Goal: Complete application form: Complete application form

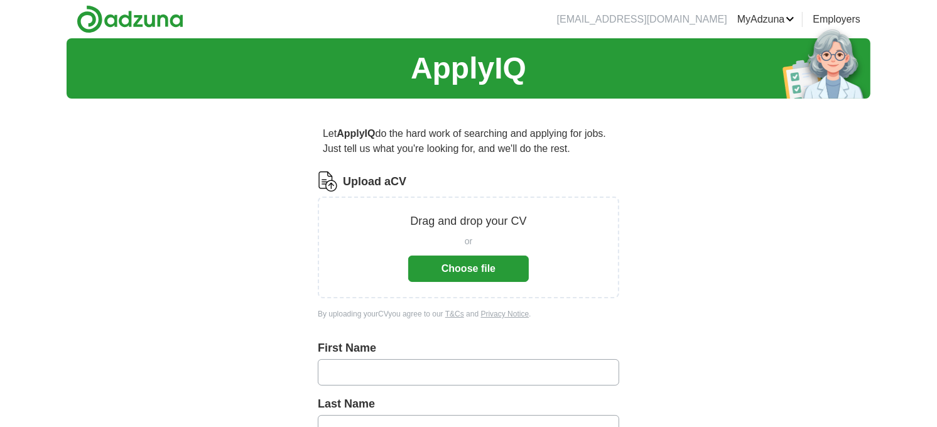
click at [463, 268] on button "Choose file" at bounding box center [468, 269] width 121 height 26
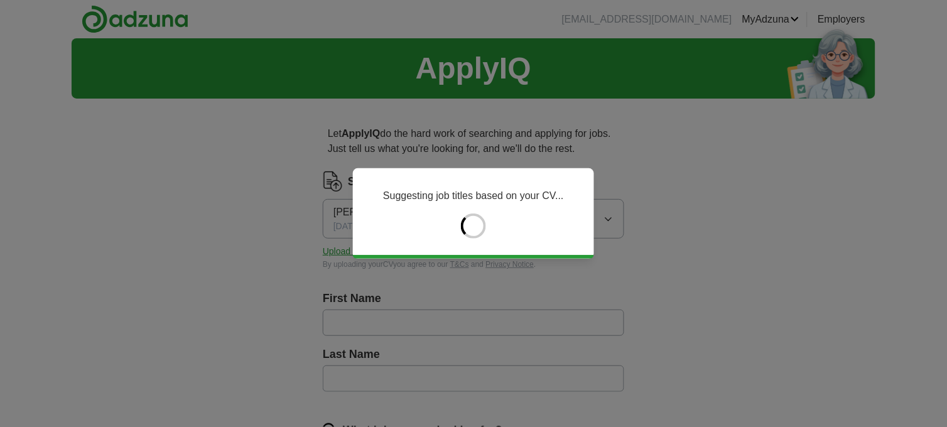
type input "**********"
type input "*********"
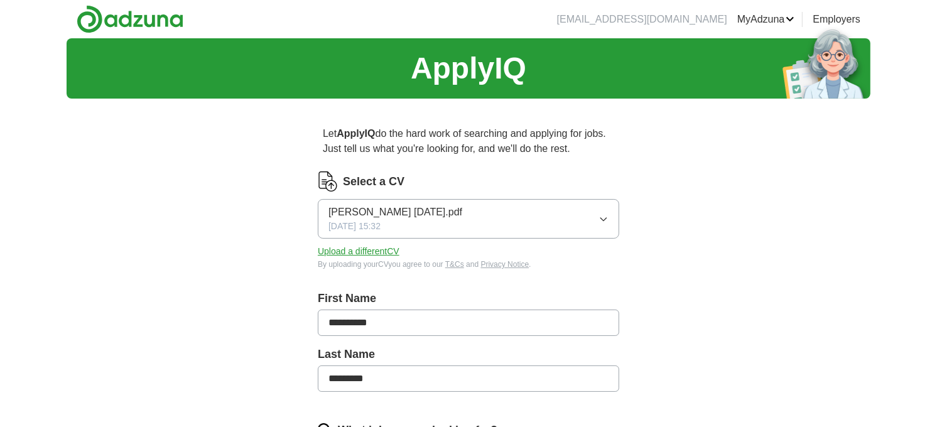
click at [402, 324] on input "**********" at bounding box center [469, 323] width 302 height 26
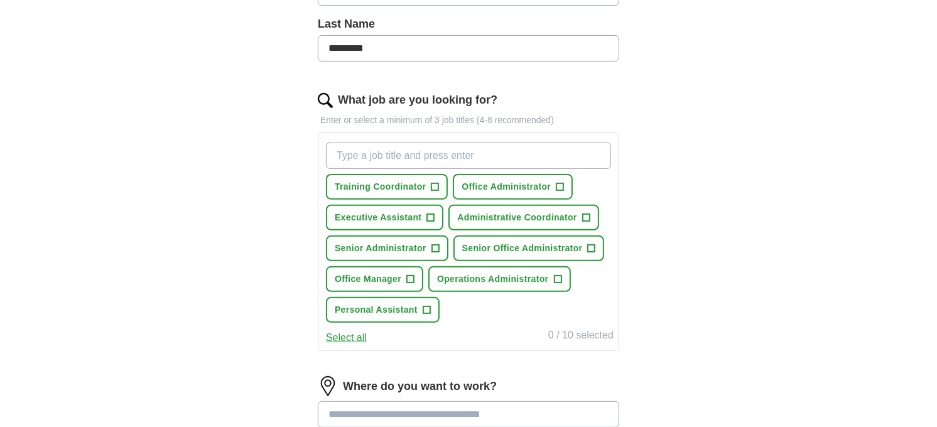
scroll to position [349, 0]
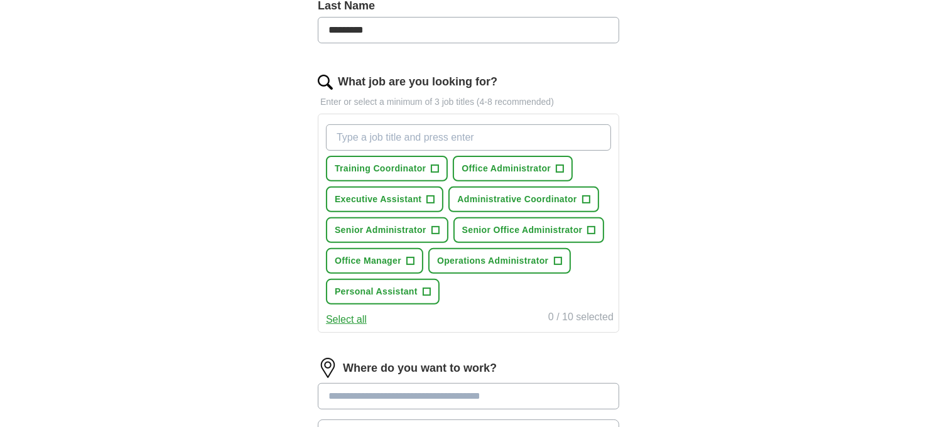
click at [479, 136] on input "What job are you looking for?" at bounding box center [468, 137] width 285 height 26
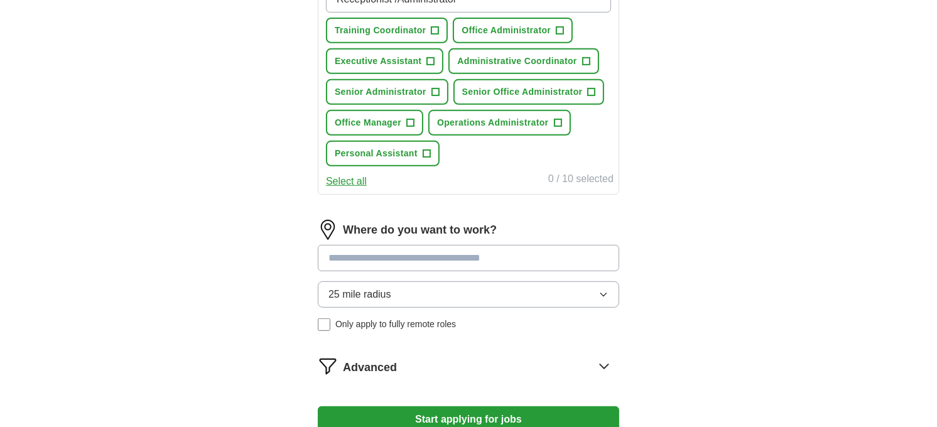
scroll to position [488, 0]
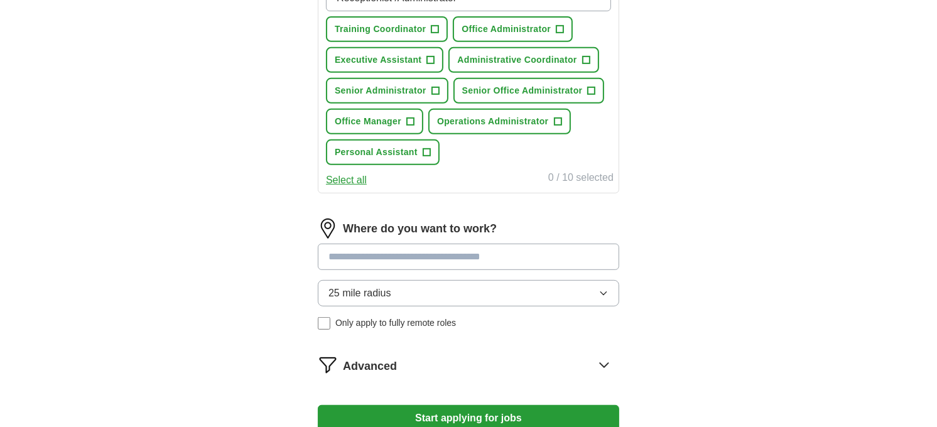
type input "Receptionist /Administrator"
click at [515, 250] on div "Where do you want to work? 25 mile radius Only apply to fully remote roles" at bounding box center [469, 279] width 302 height 121
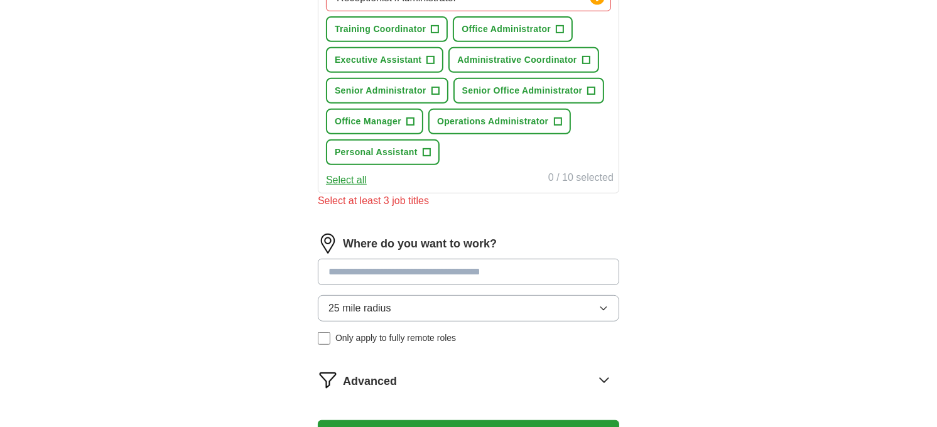
click at [515, 250] on div "Where do you want to work? 25 mile radius Only apply to fully remote roles" at bounding box center [469, 294] width 302 height 121
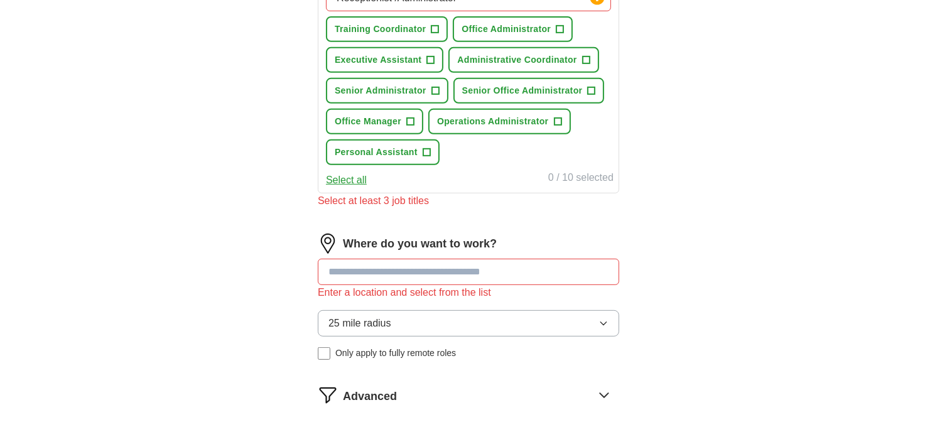
drag, startPoint x: 515, startPoint y: 250, endPoint x: 525, endPoint y: 265, distance: 18.1
click at [525, 265] on input at bounding box center [469, 272] width 302 height 26
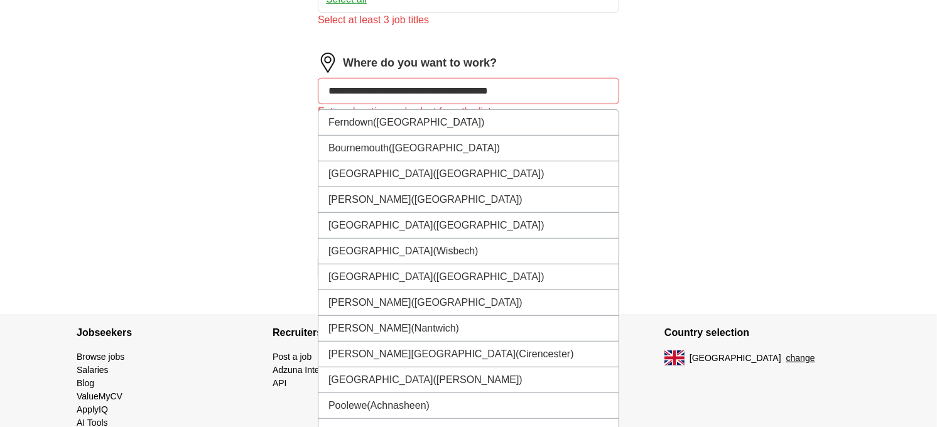
scroll to position [692, 0]
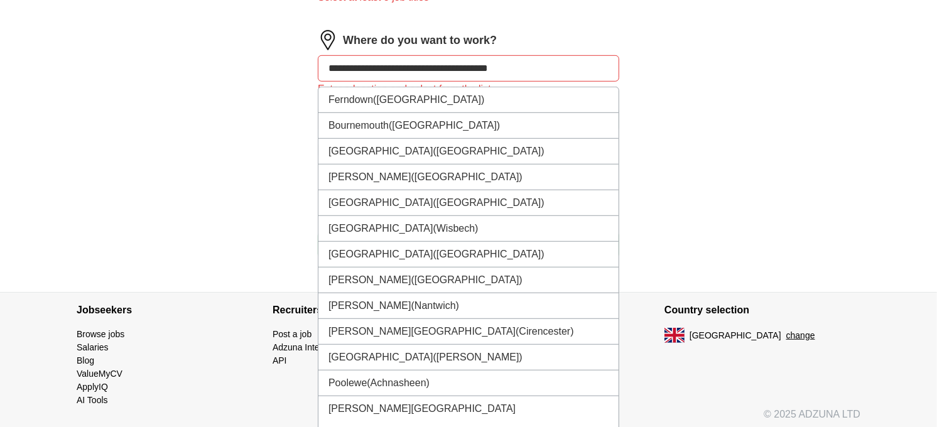
type input "**********"
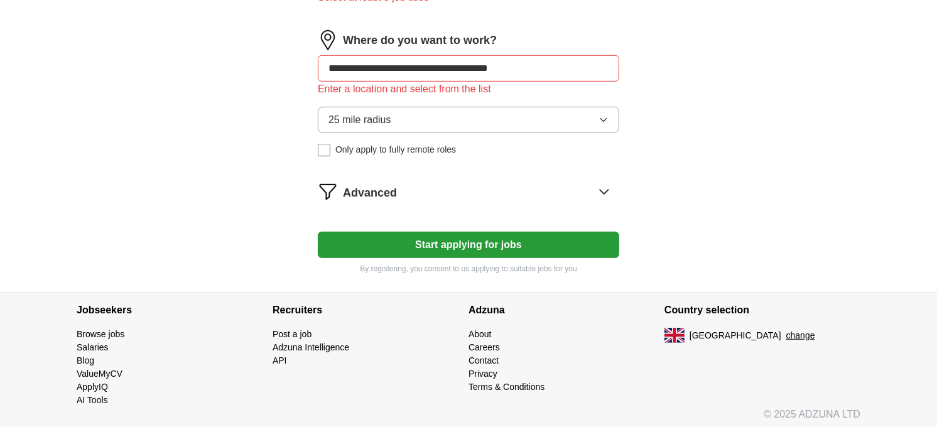
click at [606, 119] on icon "button" at bounding box center [604, 120] width 6 height 3
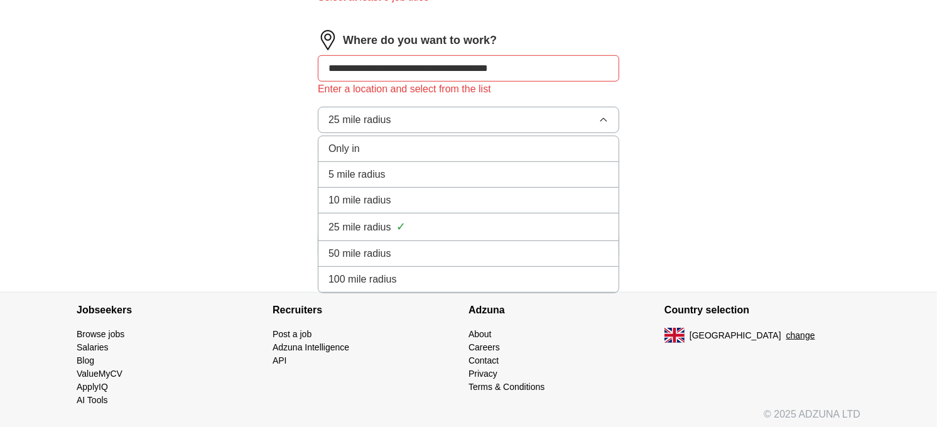
click at [606, 115] on icon "button" at bounding box center [604, 120] width 10 height 10
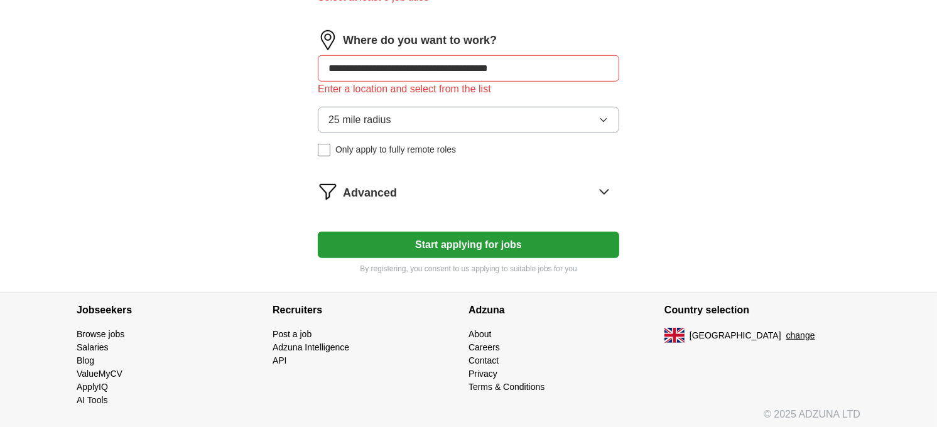
click at [606, 119] on icon "button" at bounding box center [604, 120] width 6 height 3
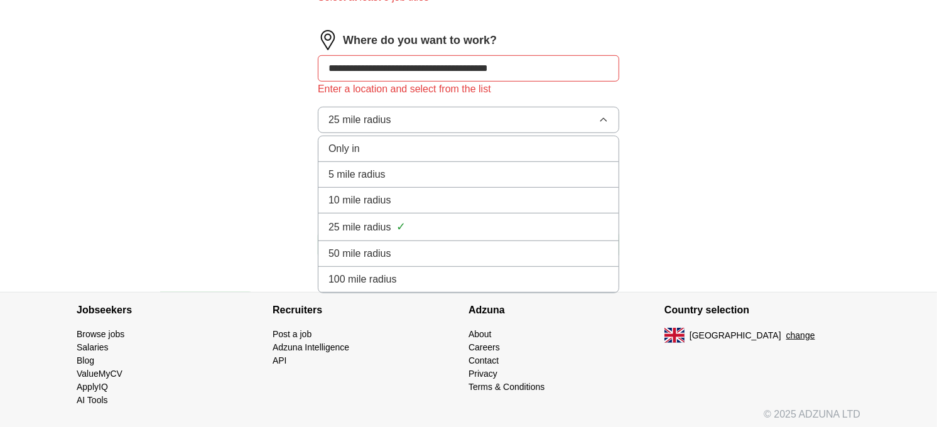
click at [606, 115] on icon "button" at bounding box center [604, 120] width 10 height 10
click at [606, 118] on icon "button" at bounding box center [604, 119] width 6 height 3
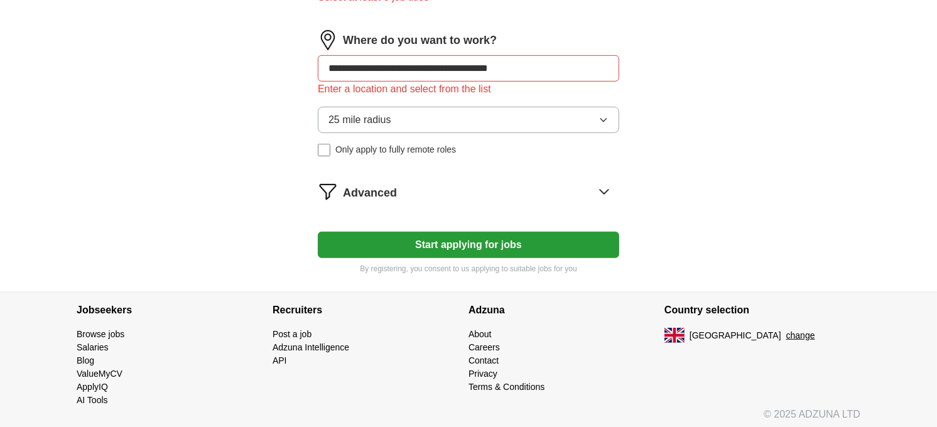
click at [606, 119] on icon "button" at bounding box center [604, 120] width 6 height 3
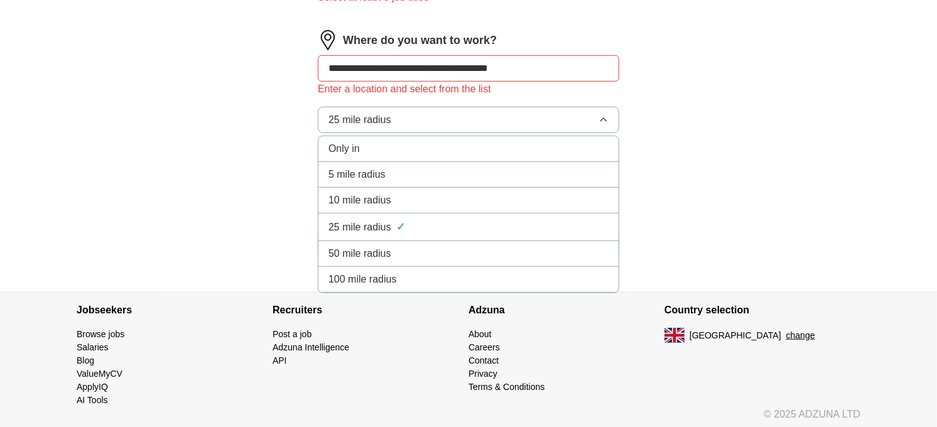
click at [439, 204] on li "10 mile radius" at bounding box center [469, 201] width 300 height 26
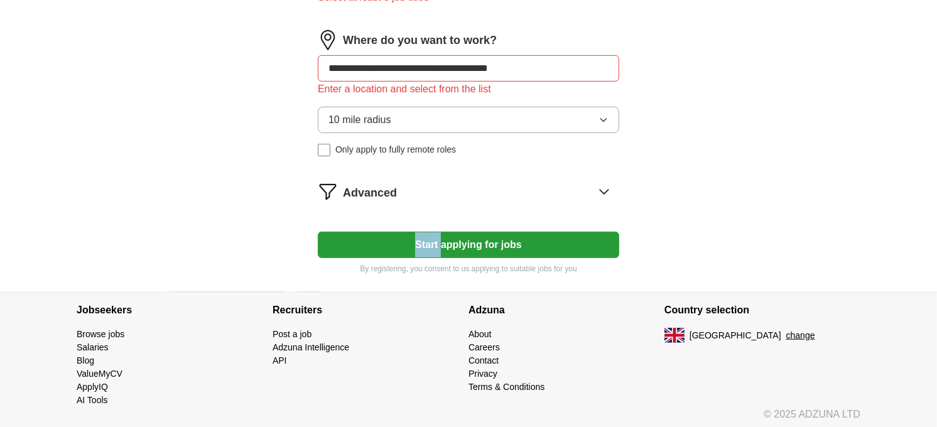
drag, startPoint x: 439, startPoint y: 204, endPoint x: 468, endPoint y: 211, distance: 30.5
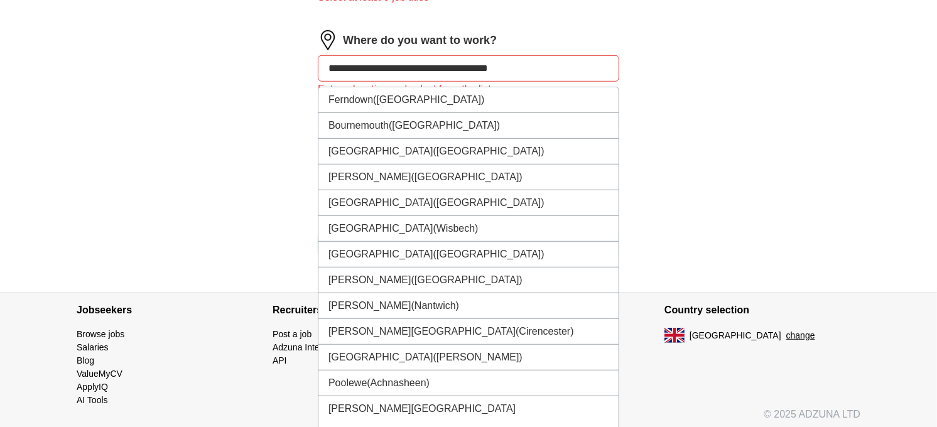
drag, startPoint x: 542, startPoint y: 59, endPoint x: 289, endPoint y: 63, distance: 253.2
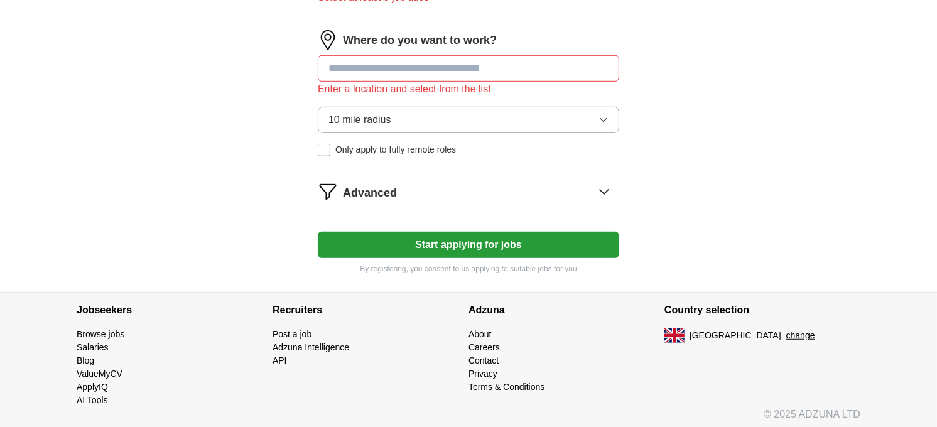
click at [462, 62] on input at bounding box center [469, 68] width 302 height 26
click at [553, 62] on input at bounding box center [469, 68] width 302 height 26
click at [444, 89] on div "Enter a location and select from the list" at bounding box center [469, 89] width 302 height 15
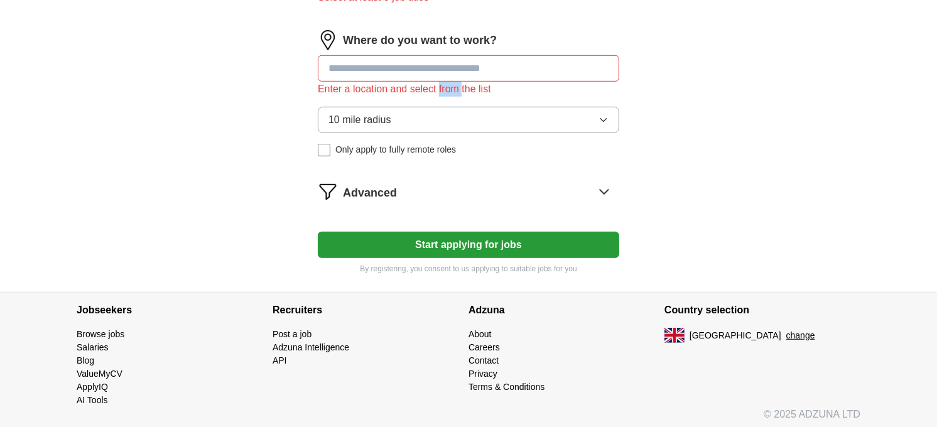
click at [444, 89] on div "Enter a location and select from the list" at bounding box center [469, 89] width 302 height 15
drag, startPoint x: 444, startPoint y: 89, endPoint x: 410, endPoint y: 80, distance: 35.7
click at [410, 82] on div "Enter a location and select from the list" at bounding box center [469, 89] width 302 height 15
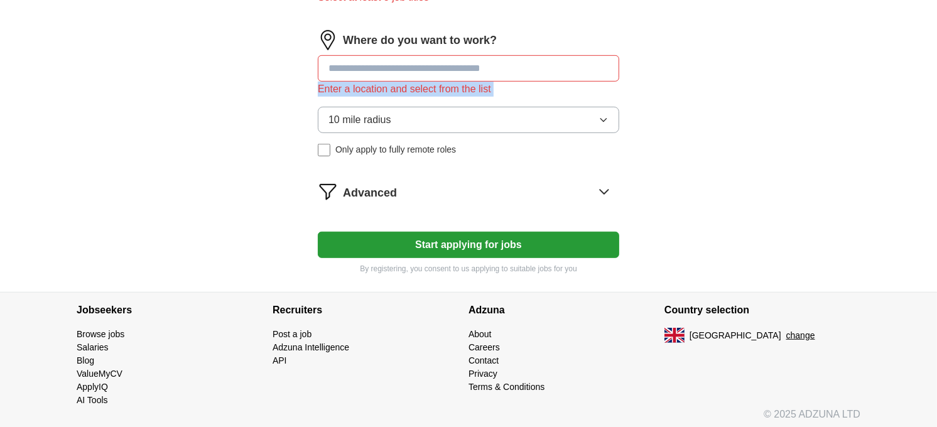
click at [410, 82] on div "Enter a location and select from the list" at bounding box center [469, 89] width 302 height 15
drag, startPoint x: 410, startPoint y: 80, endPoint x: 396, endPoint y: 61, distance: 23.5
click at [396, 61] on input at bounding box center [469, 68] width 302 height 26
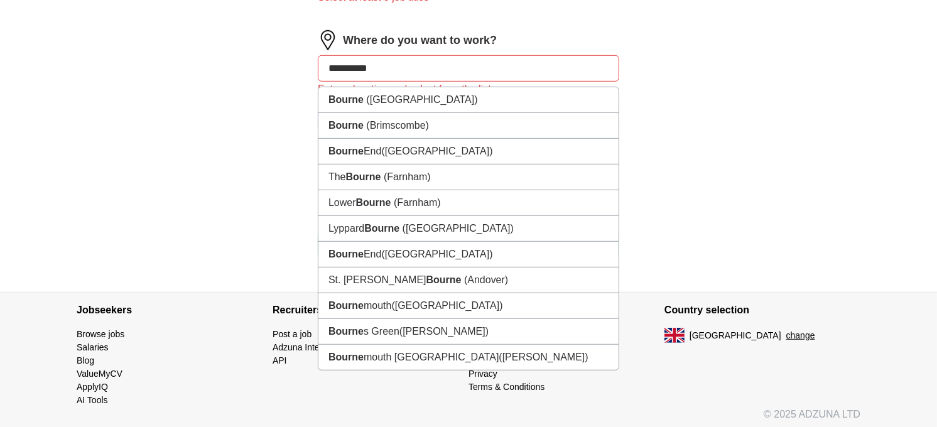
type input "**********"
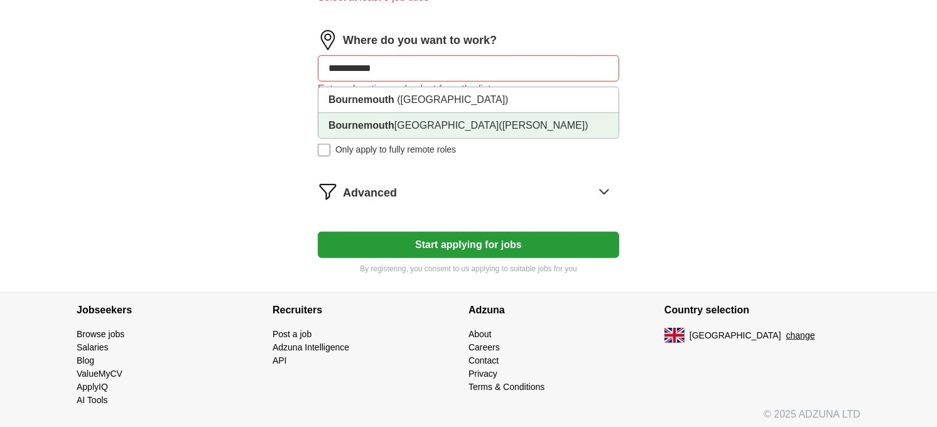
click at [428, 122] on li "[GEOGRAPHIC_DATA] ([GEOGRAPHIC_DATA])" at bounding box center [469, 125] width 300 height 25
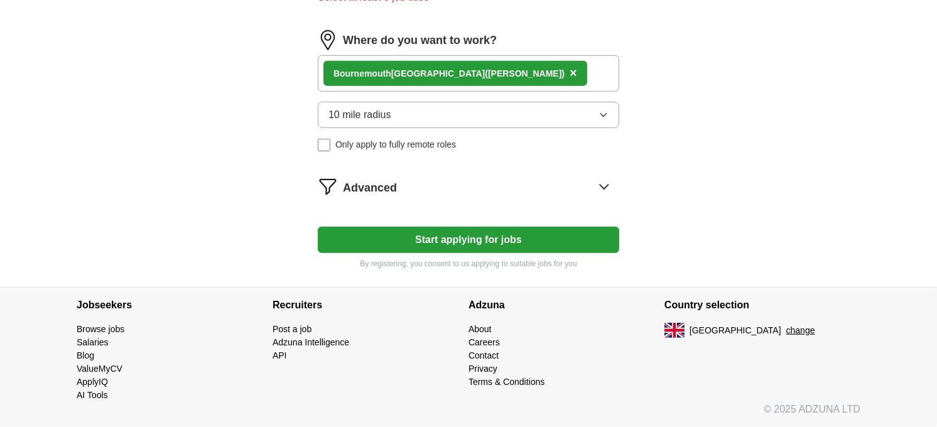
scroll to position [687, 0]
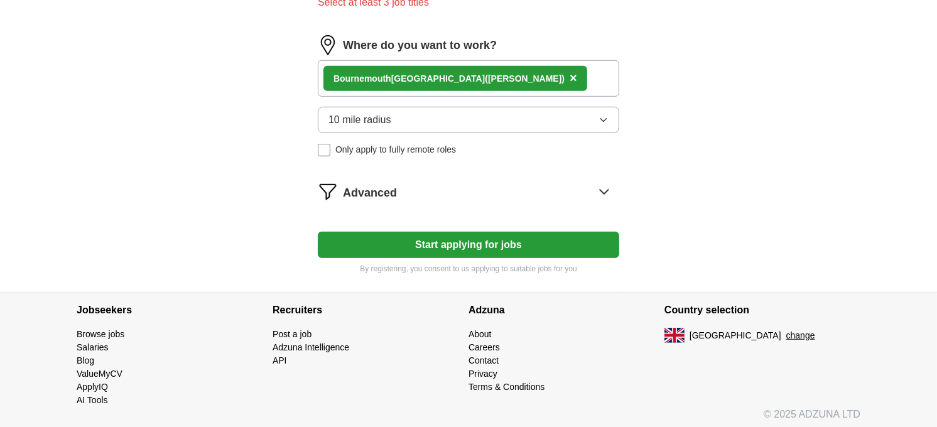
click at [428, 122] on button "10 mile radius" at bounding box center [469, 120] width 302 height 26
click at [553, 72] on div "[GEOGRAPHIC_DATA] ([PERSON_NAME]) ×" at bounding box center [469, 78] width 302 height 36
drag, startPoint x: 553, startPoint y: 72, endPoint x: 538, endPoint y: 70, distance: 15.8
click at [538, 70] on div "[GEOGRAPHIC_DATA] ([PERSON_NAME]) ×" at bounding box center [469, 78] width 302 height 36
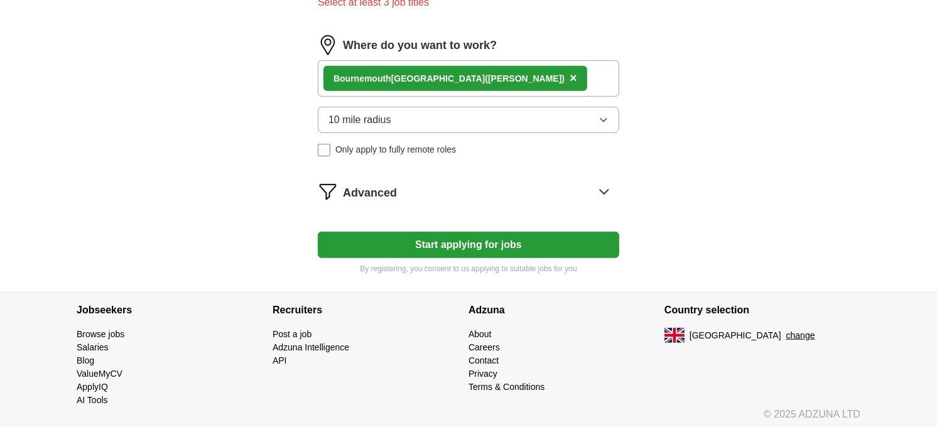
click at [482, 243] on button "Start applying for jobs" at bounding box center [469, 245] width 302 height 26
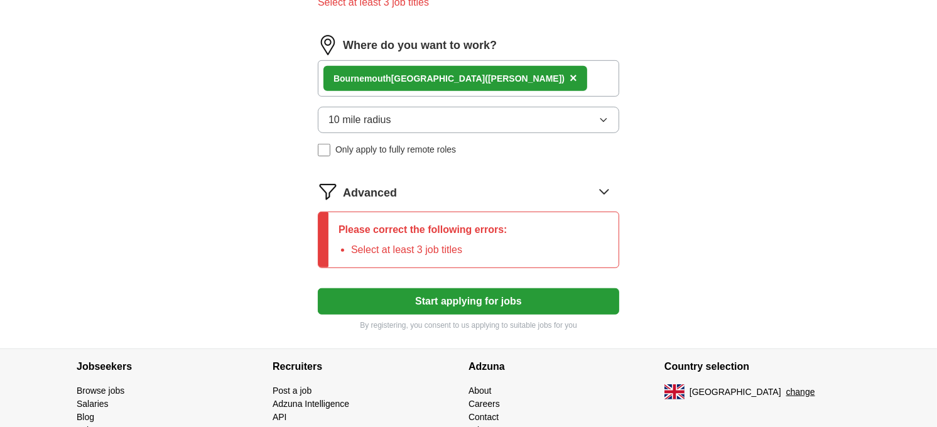
click at [482, 243] on li "Select at least 3 job titles" at bounding box center [429, 250] width 156 height 15
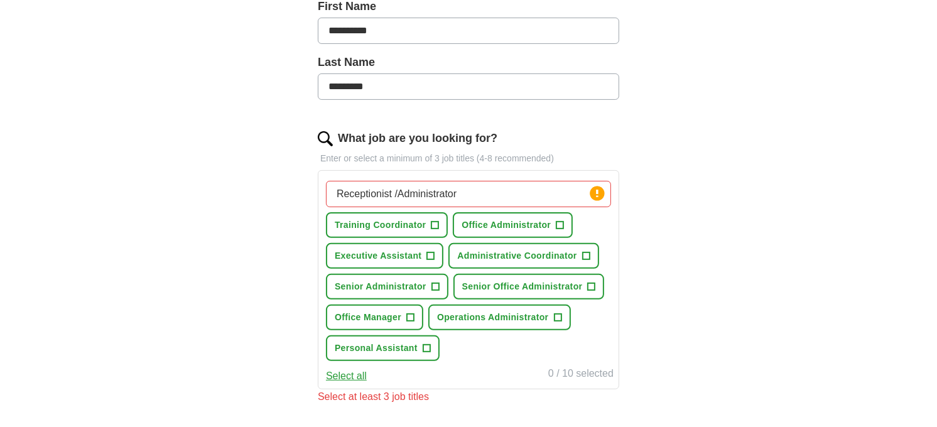
scroll to position [268, 0]
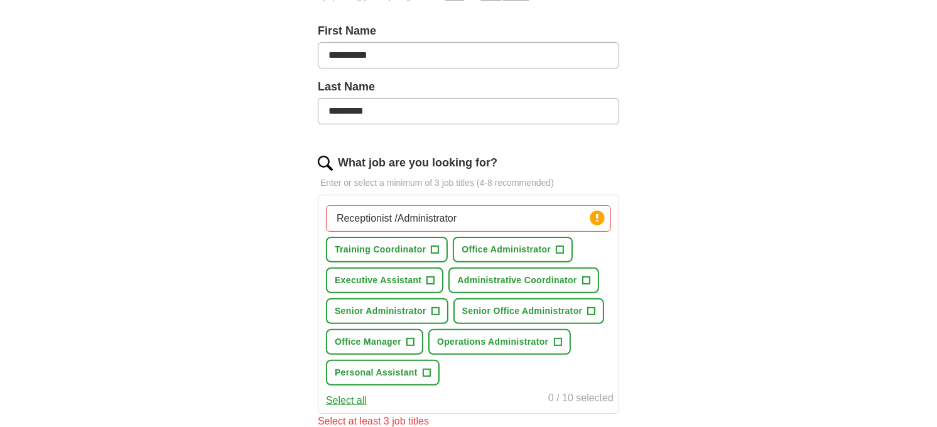
click at [459, 221] on input "Receptionist /Administrator" at bounding box center [468, 218] width 285 height 26
type input "Receptionist"
click at [560, 248] on span "+" at bounding box center [561, 250] width 8 height 10
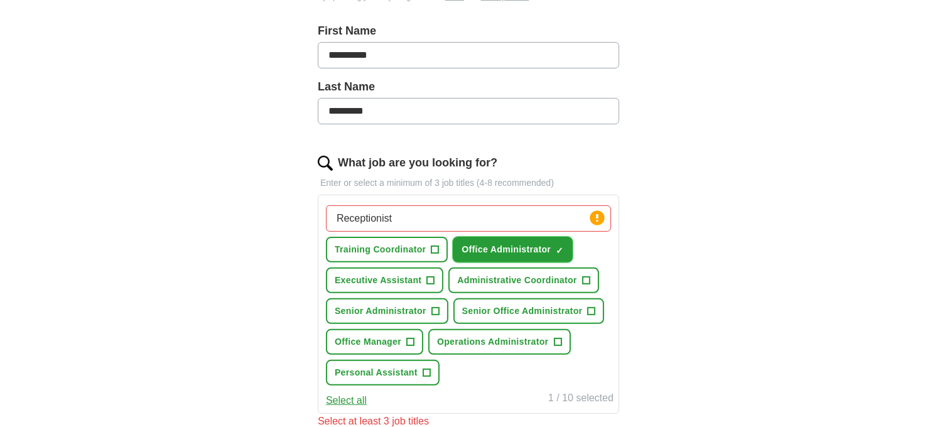
click at [0, 0] on span "×" at bounding box center [0, 0] width 0 height 0
click at [560, 248] on span "+" at bounding box center [561, 250] width 8 height 10
click at [433, 307] on span "+" at bounding box center [436, 312] width 8 height 10
click at [0, 0] on span "×" at bounding box center [0, 0] width 0 height 0
click at [711, 259] on div "**********" at bounding box center [469, 269] width 804 height 997
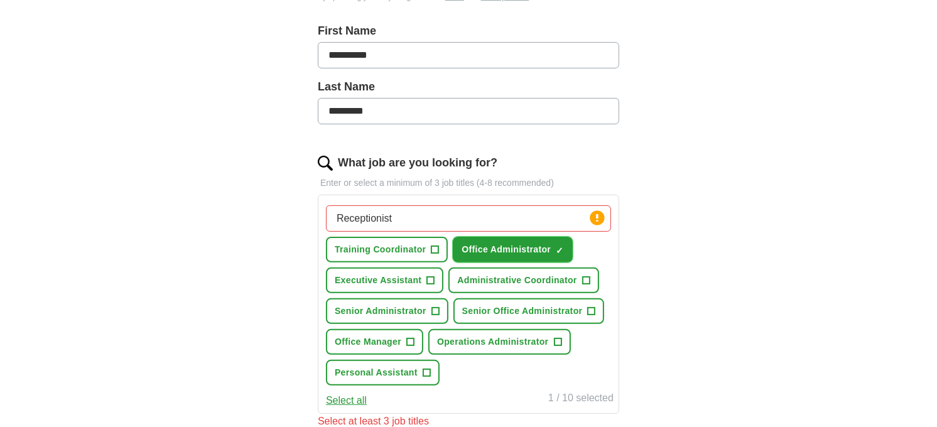
click at [0, 0] on span "×" at bounding box center [0, 0] width 0 height 0
click at [562, 246] on span "+" at bounding box center [560, 250] width 8 height 8
click at [0, 0] on span "×" at bounding box center [0, 0] width 0 height 0
click at [557, 248] on span "+" at bounding box center [561, 250] width 8 height 10
click at [557, 279] on span "Administrative Coordinator" at bounding box center [516, 280] width 119 height 13
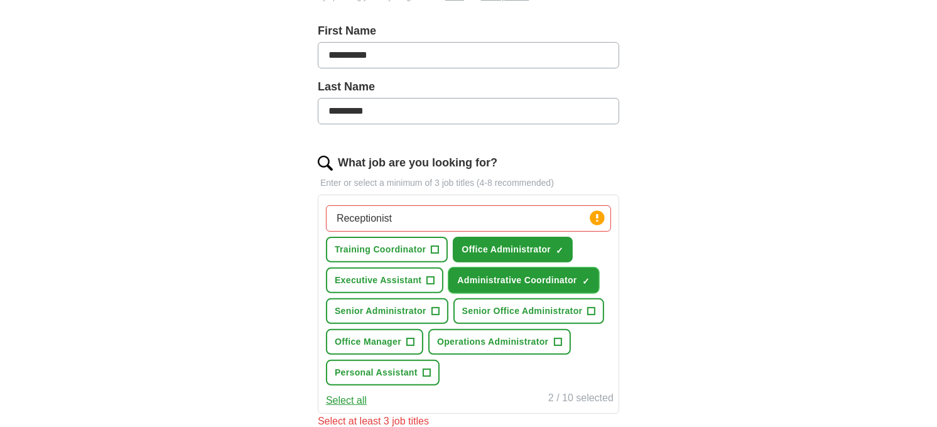
click at [557, 279] on span "Administrative Coordinator" at bounding box center [516, 280] width 119 height 13
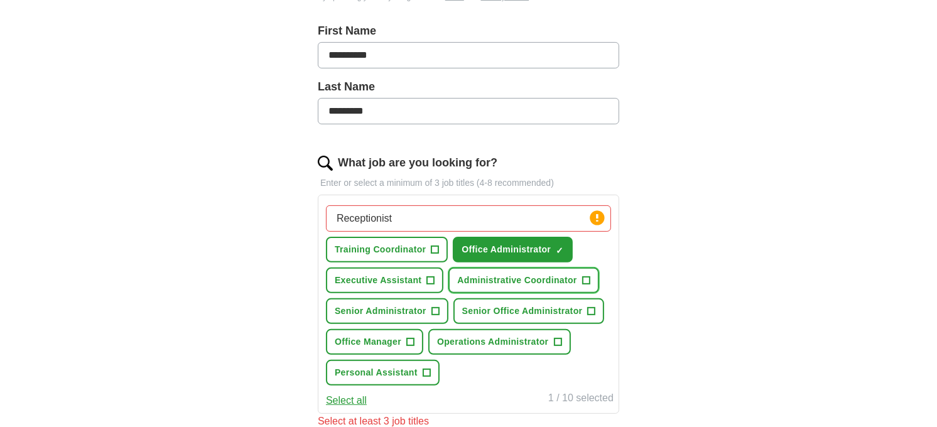
click at [557, 279] on span "Administrative Coordinator" at bounding box center [516, 280] width 119 height 13
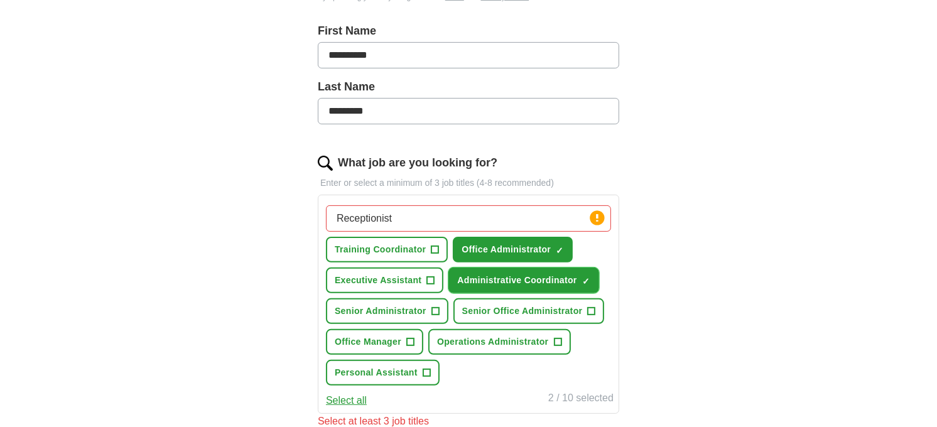
click at [557, 279] on span "Administrative Coordinator" at bounding box center [516, 280] width 119 height 13
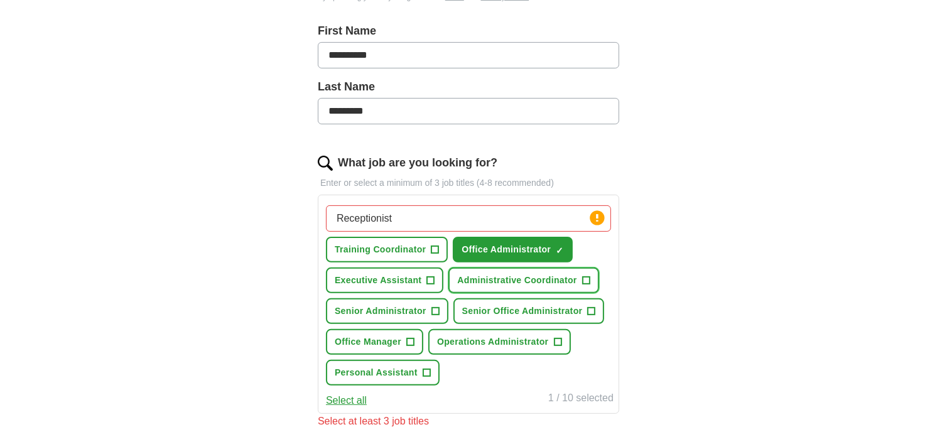
click at [584, 276] on span "+" at bounding box center [586, 281] width 8 height 10
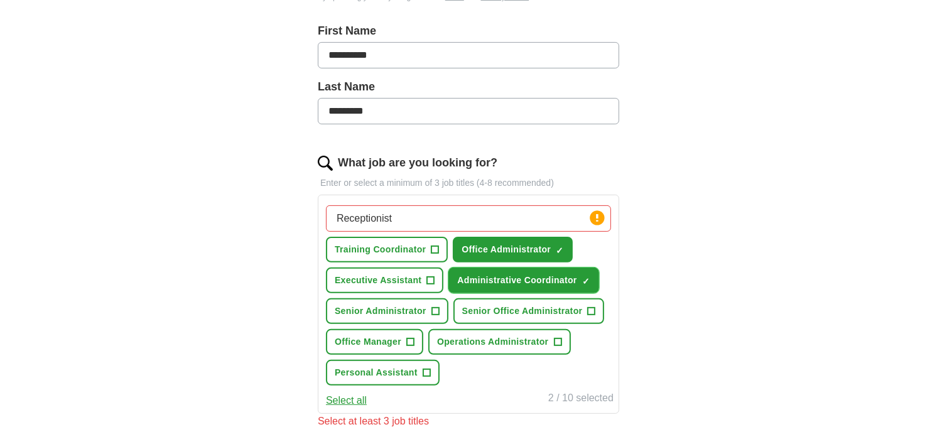
click at [0, 0] on span "×" at bounding box center [0, 0] width 0 height 0
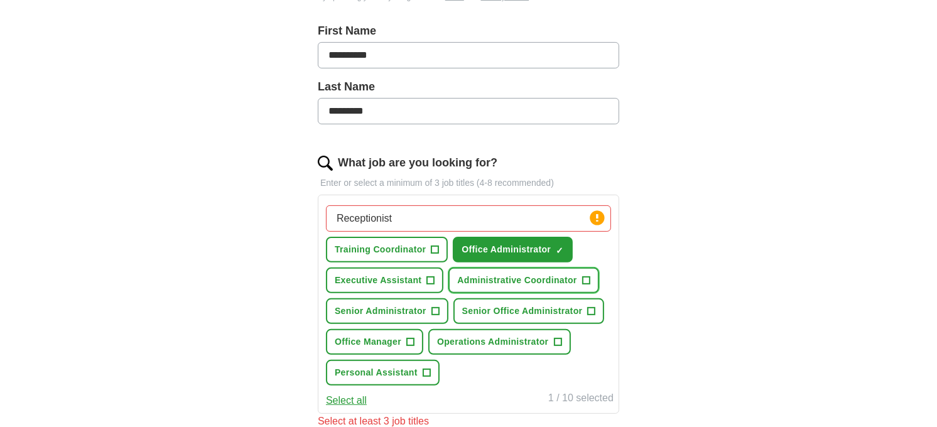
click at [584, 276] on span "+" at bounding box center [586, 281] width 8 height 10
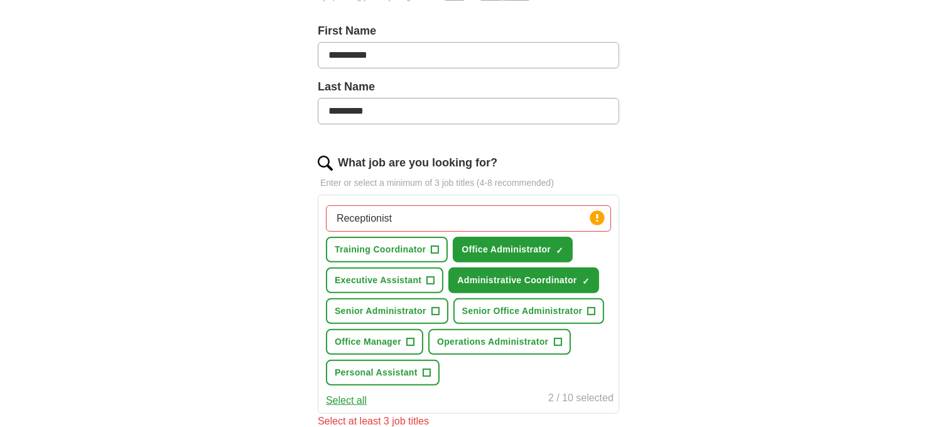
drag, startPoint x: 584, startPoint y: 276, endPoint x: 671, endPoint y: 305, distance: 91.4
click at [671, 305] on div "**********" at bounding box center [469, 269] width 804 height 997
click at [441, 307] on button "Senior Administrator +" at bounding box center [387, 311] width 123 height 26
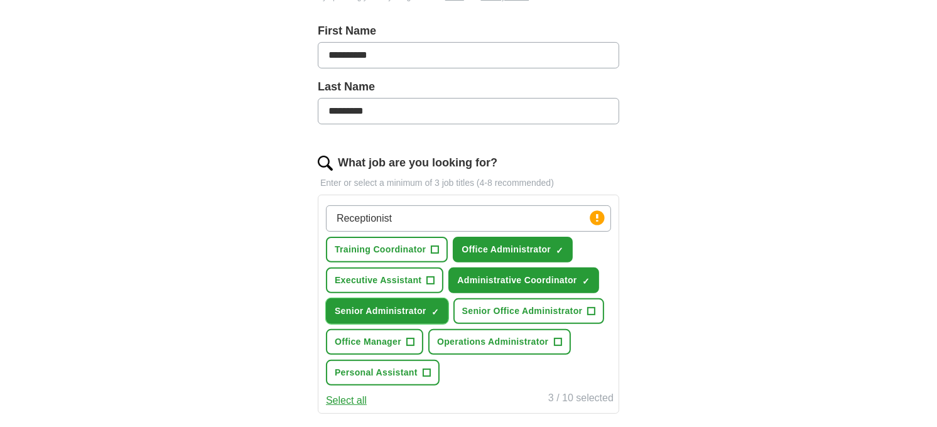
click at [441, 307] on button "Senior Administrator ✓ ×" at bounding box center [387, 311] width 123 height 26
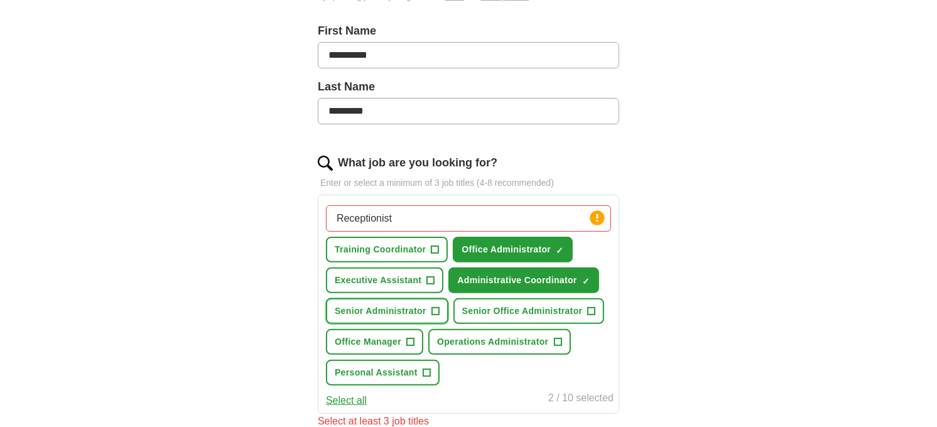
click at [441, 307] on button "Senior Administrator +" at bounding box center [387, 311] width 123 height 26
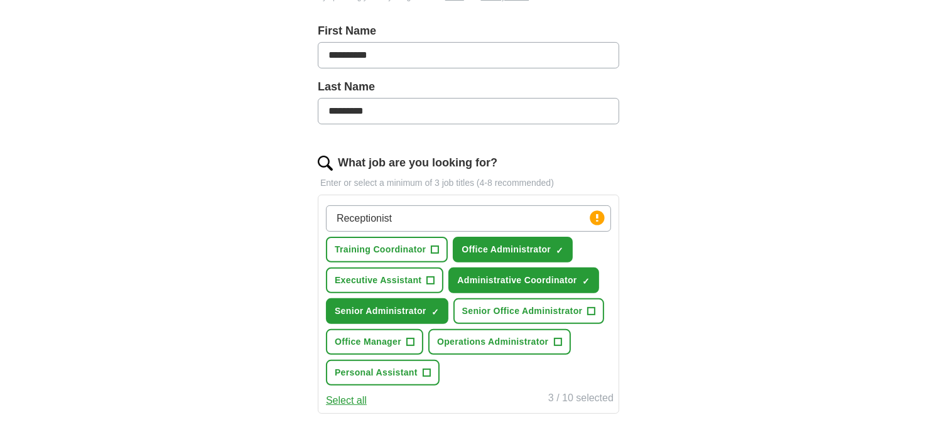
drag, startPoint x: 432, startPoint y: 307, endPoint x: 669, endPoint y: 335, distance: 238.6
click at [669, 335] on div "**********" at bounding box center [469, 303] width 402 height 924
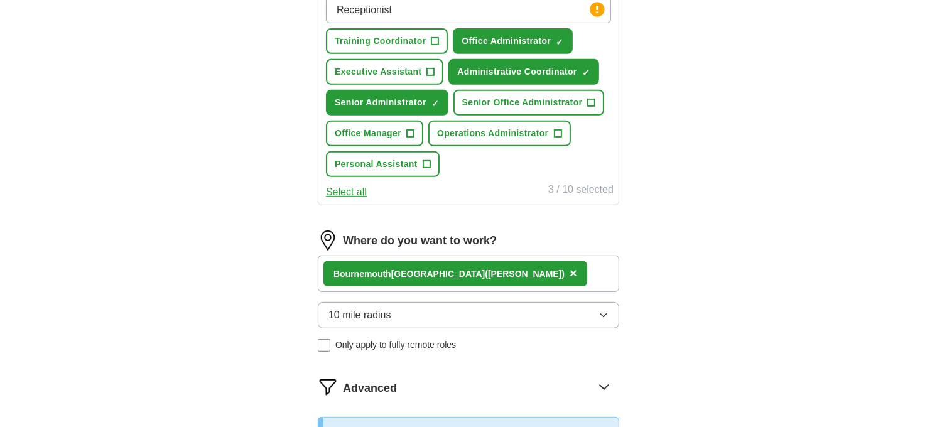
scroll to position [477, 0]
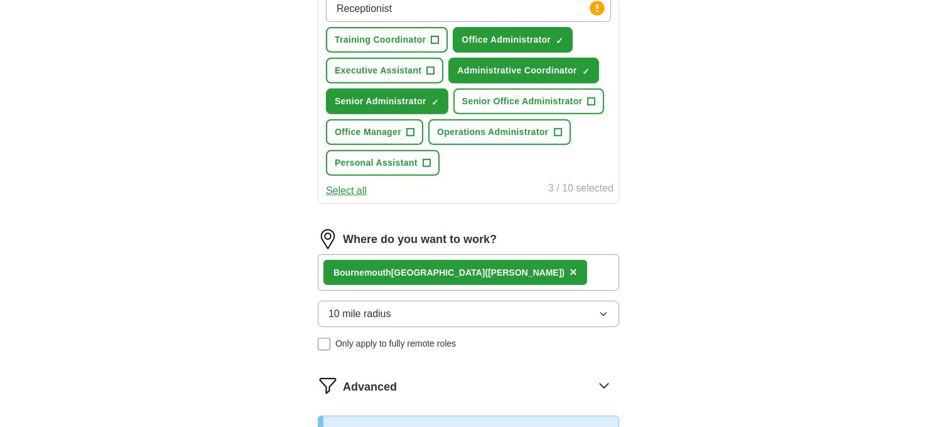
click at [342, 183] on button "Select all" at bounding box center [346, 190] width 41 height 15
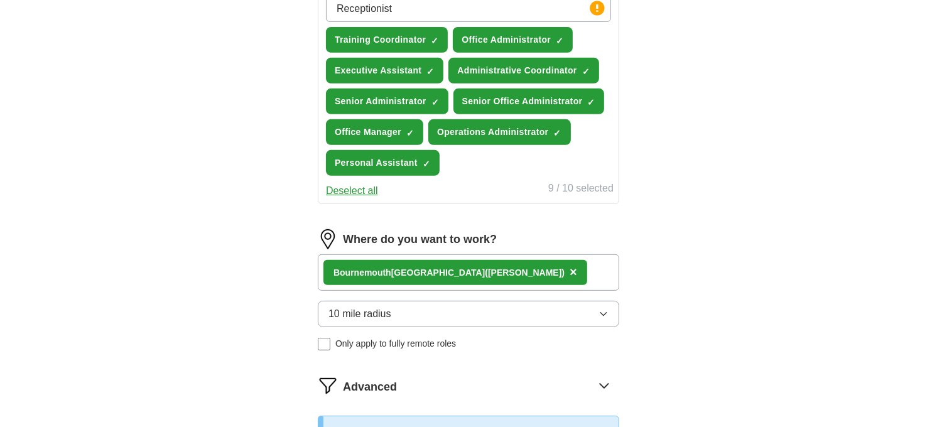
click at [342, 183] on button "Deselect all" at bounding box center [352, 190] width 52 height 15
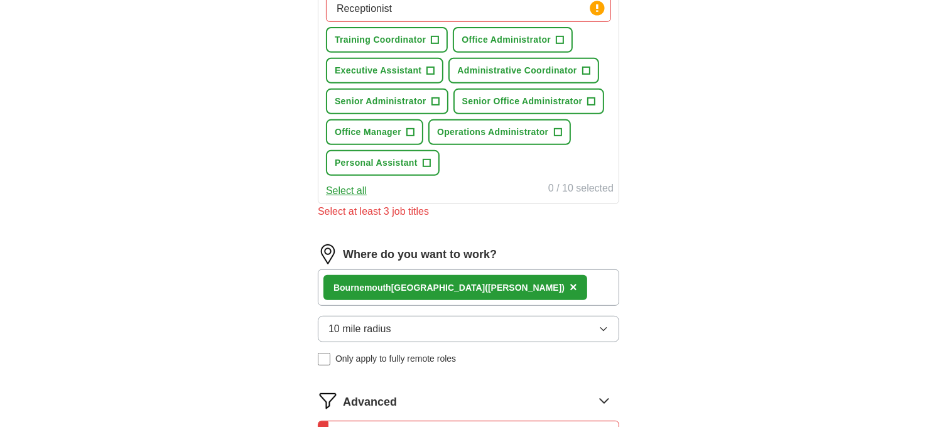
click at [342, 183] on button "Select all" at bounding box center [346, 190] width 41 height 15
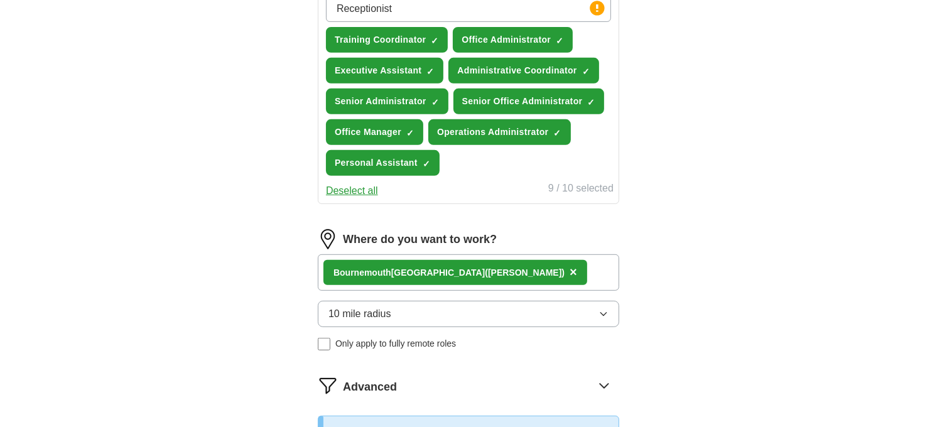
click at [342, 183] on button "Deselect all" at bounding box center [352, 190] width 52 height 15
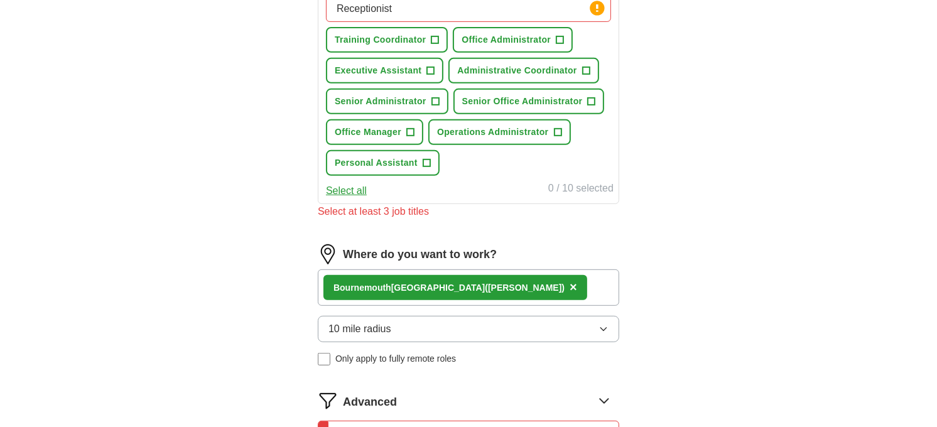
click at [342, 183] on button "Select all" at bounding box center [346, 190] width 41 height 15
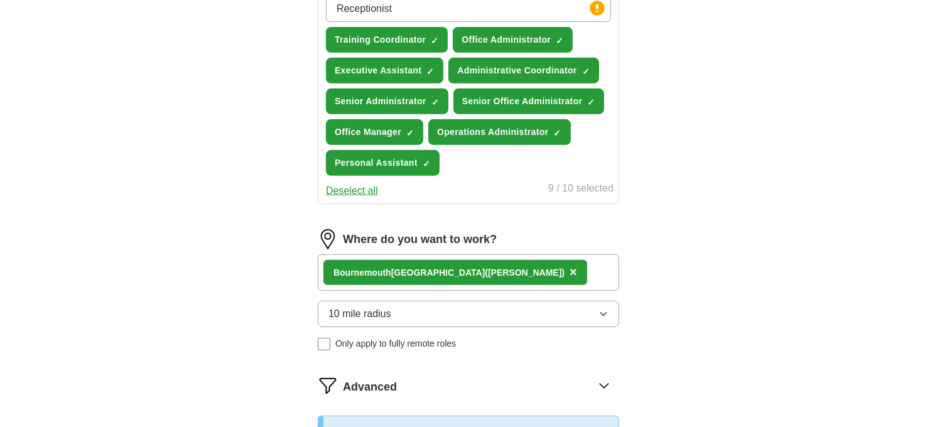
click at [350, 188] on button "Deselect all" at bounding box center [352, 190] width 52 height 15
click at [354, 183] on button "Deselect all" at bounding box center [352, 190] width 52 height 15
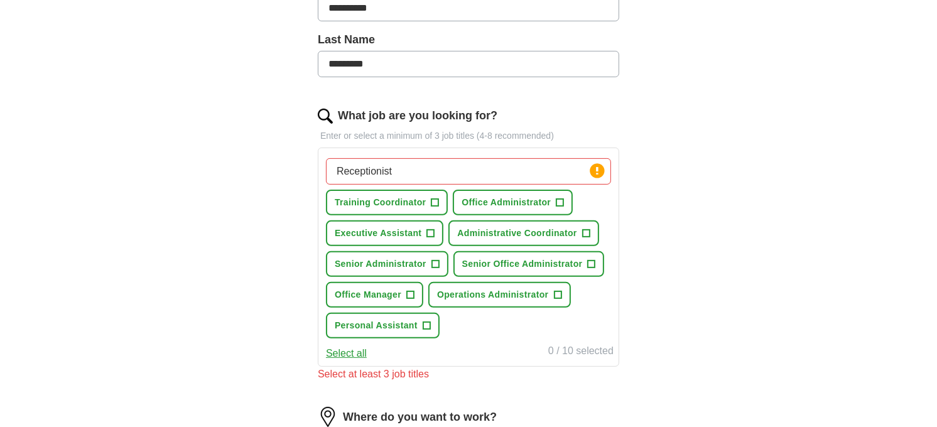
scroll to position [268, 0]
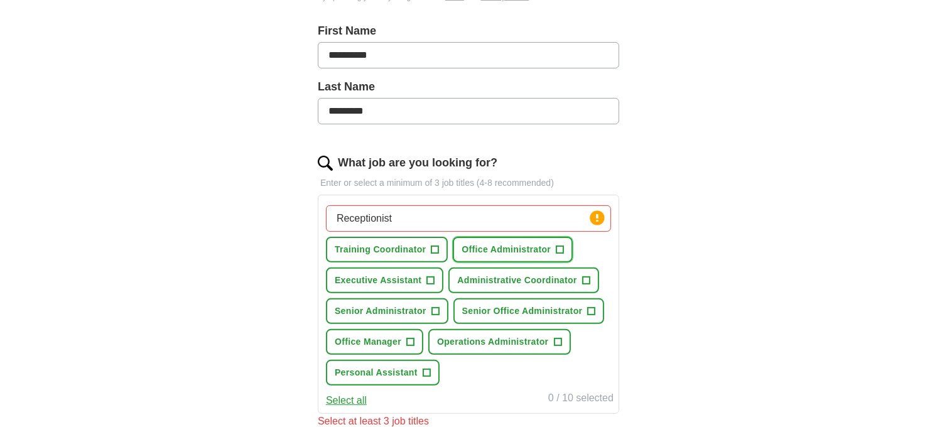
click at [557, 248] on span "+" at bounding box center [561, 250] width 8 height 10
click at [0, 0] on span "×" at bounding box center [0, 0] width 0 height 0
click at [583, 278] on span "+" at bounding box center [586, 281] width 8 height 10
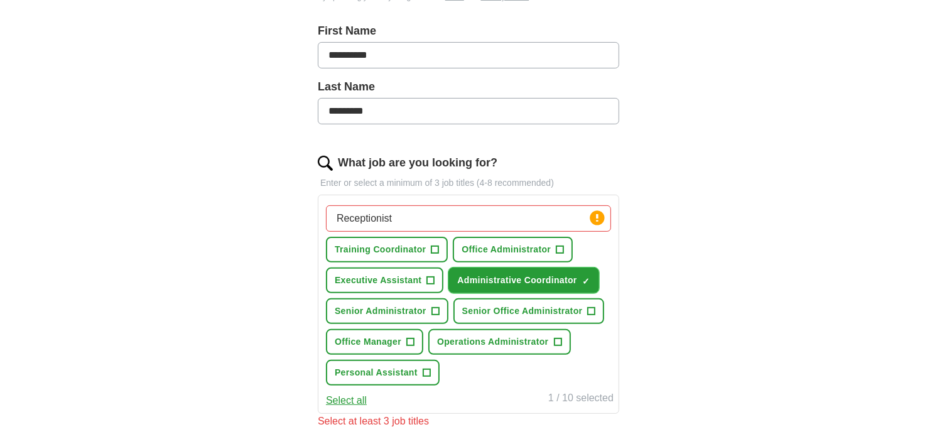
click at [0, 0] on span "×" at bounding box center [0, 0] width 0 height 0
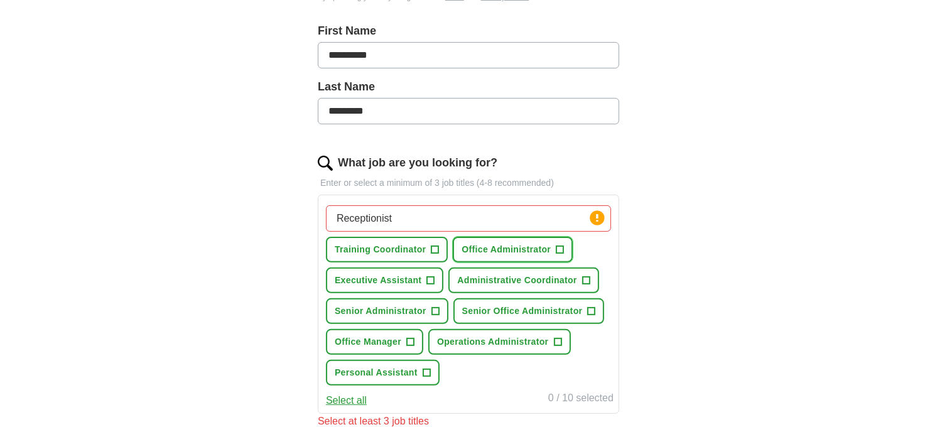
click at [558, 252] on span "+" at bounding box center [561, 250] width 8 height 10
click at [0, 0] on span "×" at bounding box center [0, 0] width 0 height 0
click at [558, 251] on span "✓ ×" at bounding box center [560, 250] width 8 height 8
click at [0, 0] on span "×" at bounding box center [0, 0] width 0 height 0
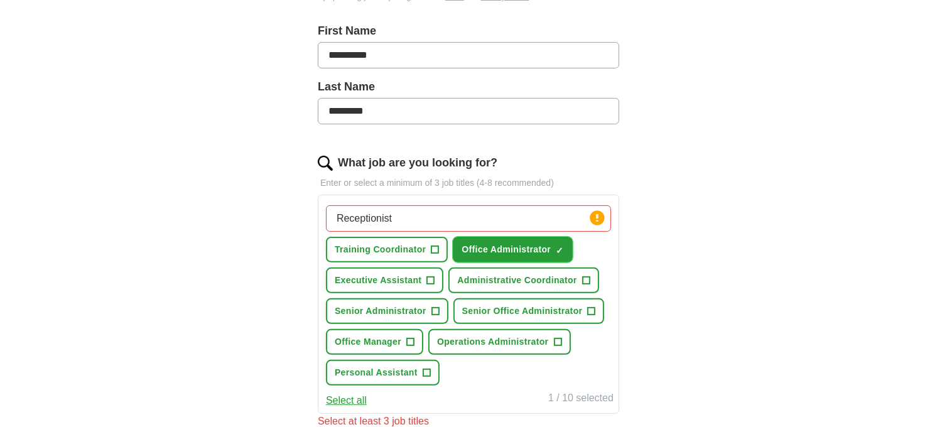
click at [558, 251] on span "✓ ×" at bounding box center [560, 250] width 8 height 8
click at [582, 276] on span "+" at bounding box center [586, 281] width 8 height 10
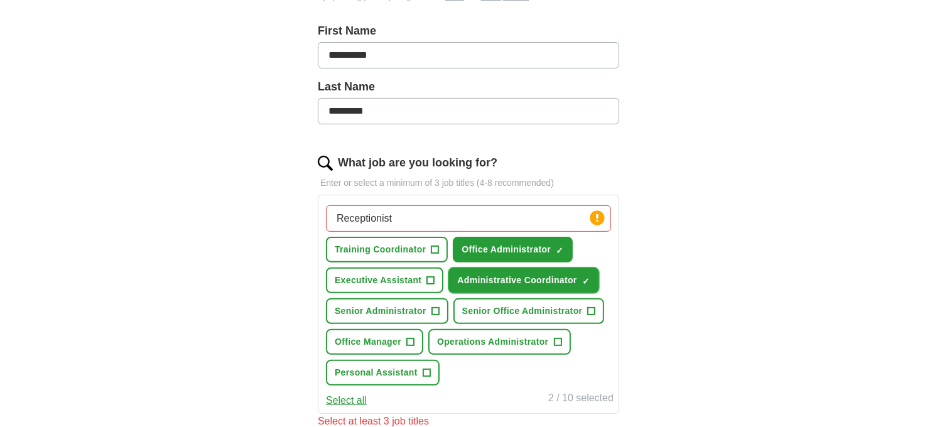
click at [0, 0] on span "×" at bounding box center [0, 0] width 0 height 0
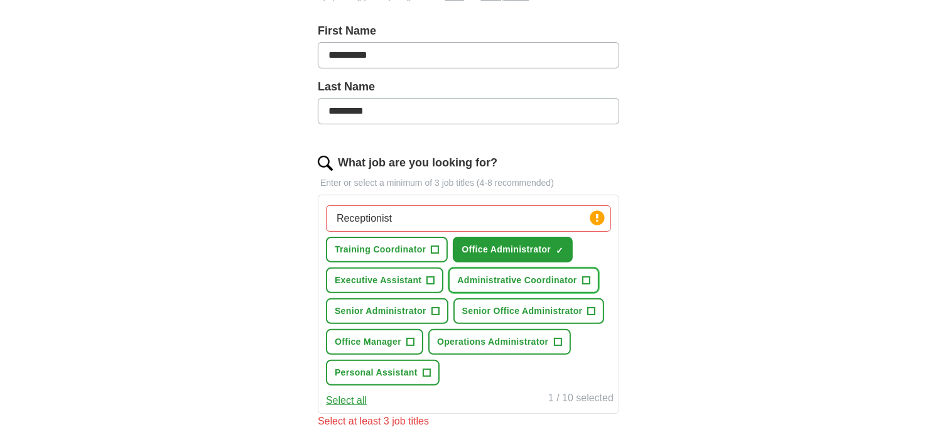
click at [582, 276] on span "+" at bounding box center [586, 281] width 8 height 10
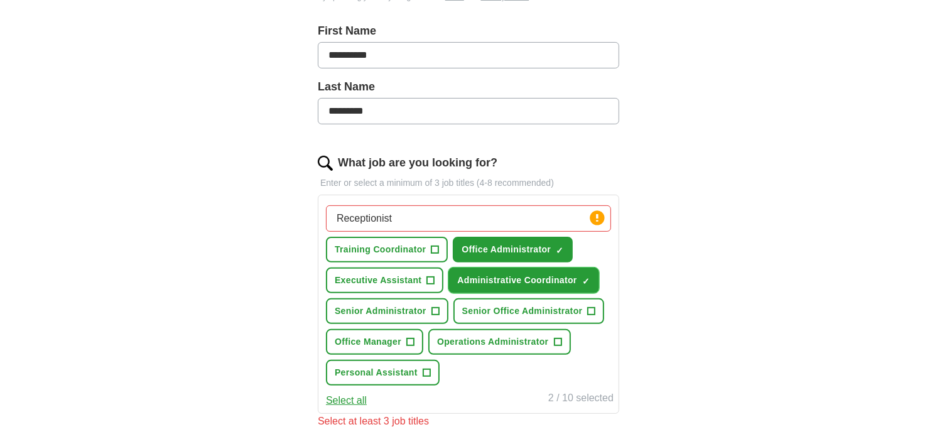
click at [0, 0] on span "×" at bounding box center [0, 0] width 0 height 0
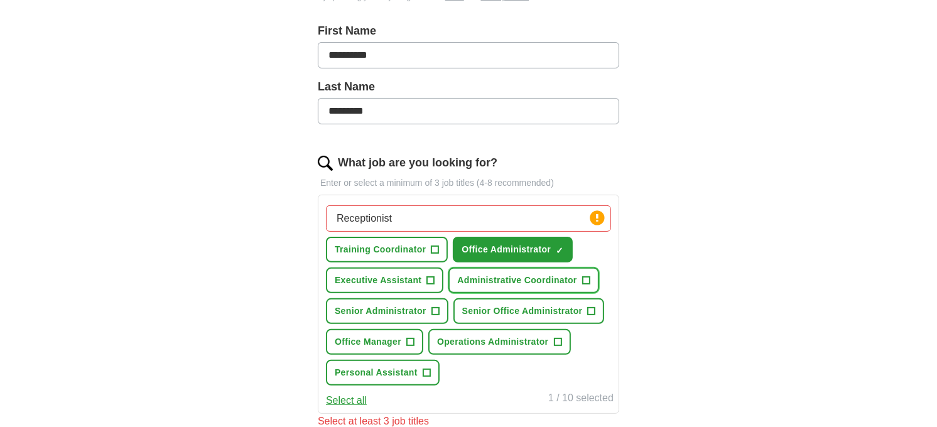
click at [582, 276] on span "+" at bounding box center [586, 281] width 8 height 10
click at [435, 307] on span "+" at bounding box center [436, 312] width 8 height 10
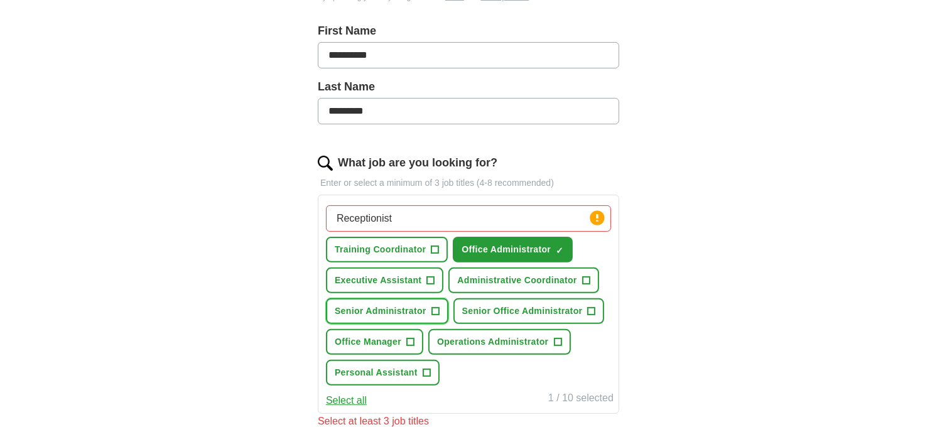
click at [435, 307] on span "+" at bounding box center [436, 312] width 8 height 10
drag, startPoint x: 435, startPoint y: 304, endPoint x: 401, endPoint y: 310, distance: 35.0
drag, startPoint x: 401, startPoint y: 310, endPoint x: 741, endPoint y: 324, distance: 340.8
click at [741, 324] on div "**********" at bounding box center [469, 269] width 804 height 997
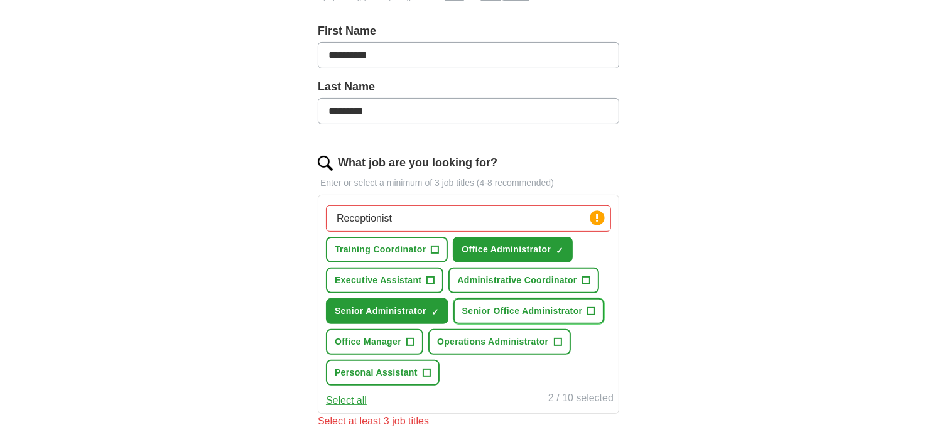
click at [589, 310] on span "+" at bounding box center [592, 312] width 8 height 10
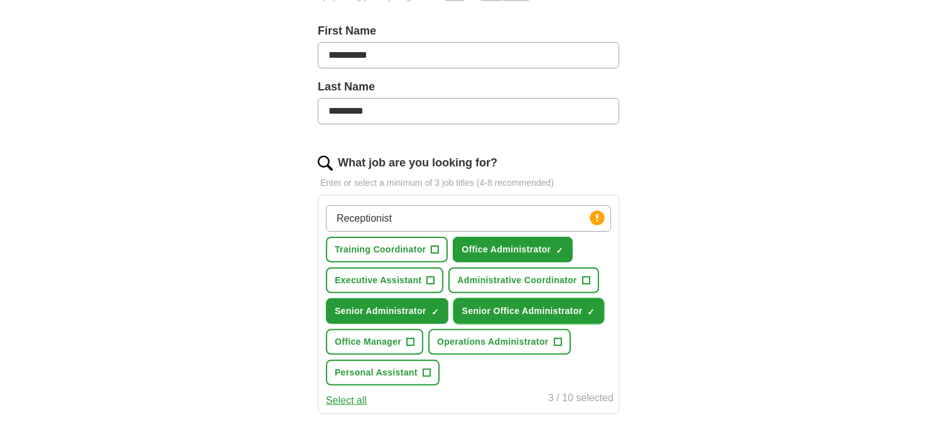
click at [0, 0] on span "×" at bounding box center [0, 0] width 0 height 0
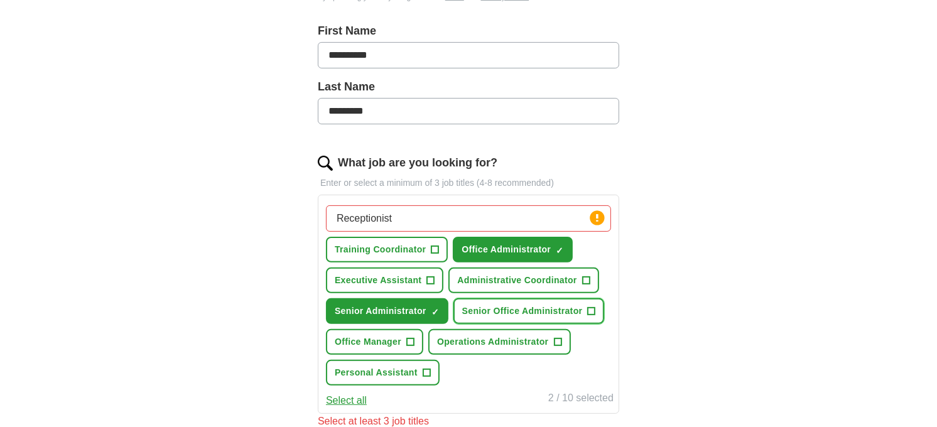
drag, startPoint x: 589, startPoint y: 310, endPoint x: 578, endPoint y: 312, distance: 10.8
click at [578, 312] on span "Senior Office Administrator" at bounding box center [522, 311] width 121 height 13
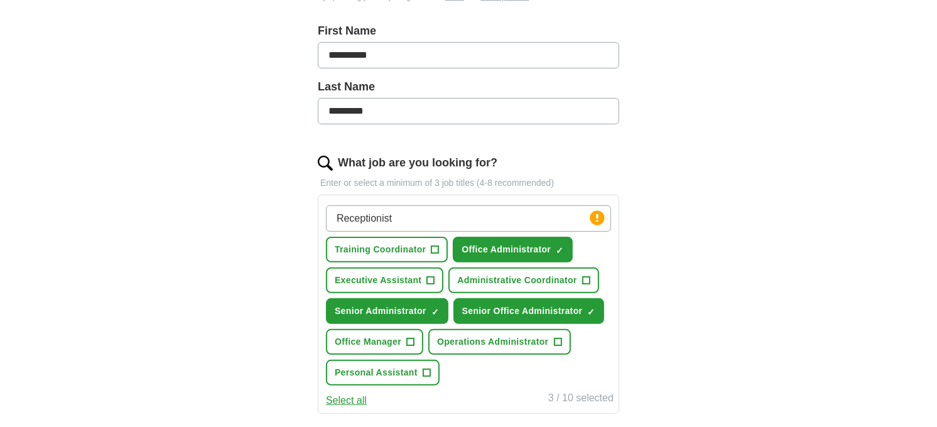
drag, startPoint x: 579, startPoint y: 310, endPoint x: 693, endPoint y: 347, distance: 120.2
click at [693, 347] on div "**********" at bounding box center [469, 268] width 804 height 995
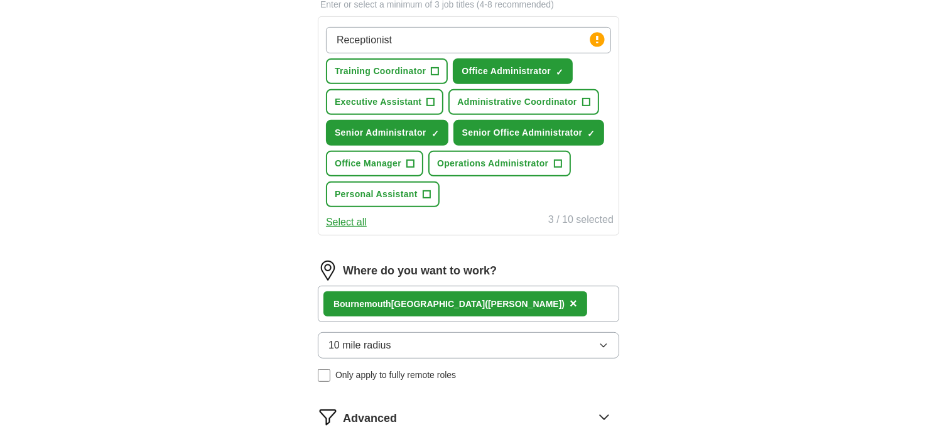
scroll to position [477, 0]
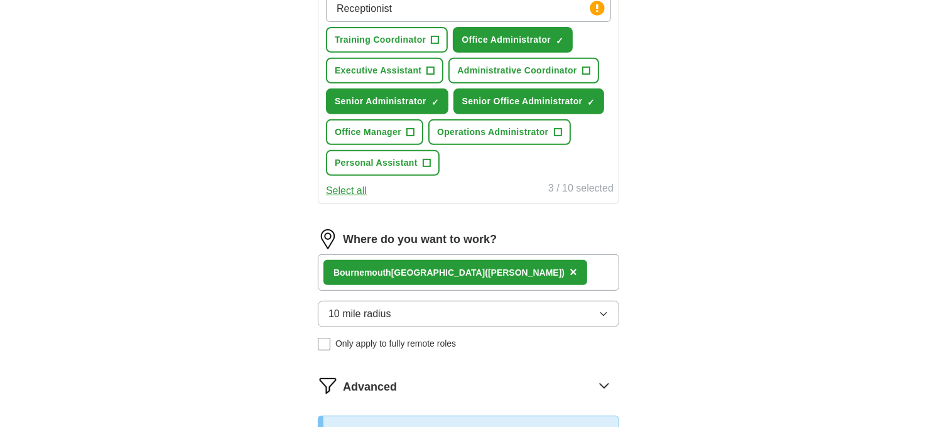
click at [604, 313] on icon "button" at bounding box center [604, 314] width 6 height 3
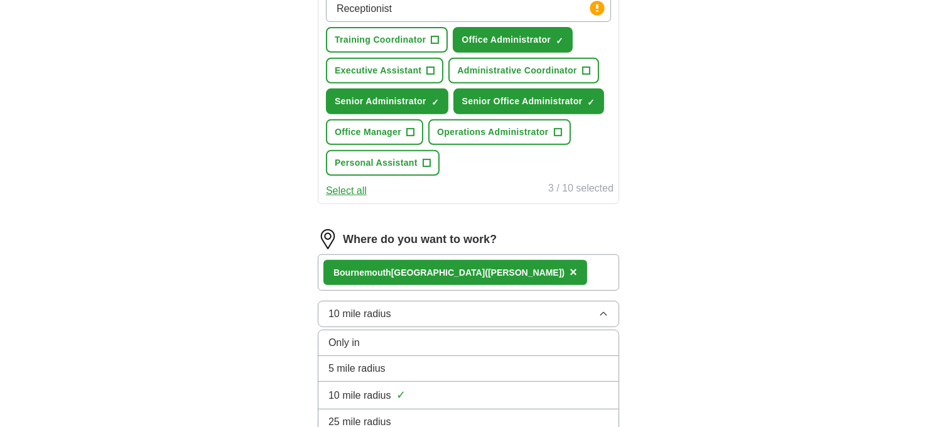
click at [604, 310] on icon "button" at bounding box center [604, 314] width 10 height 10
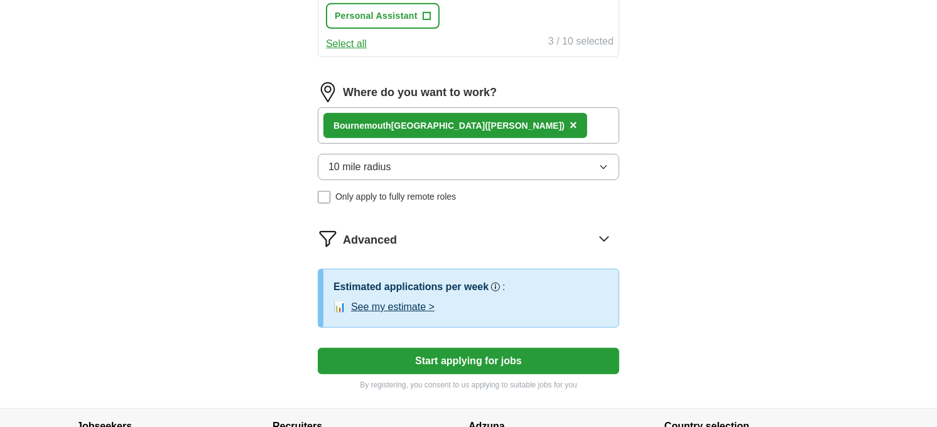
scroll to position [687, 0]
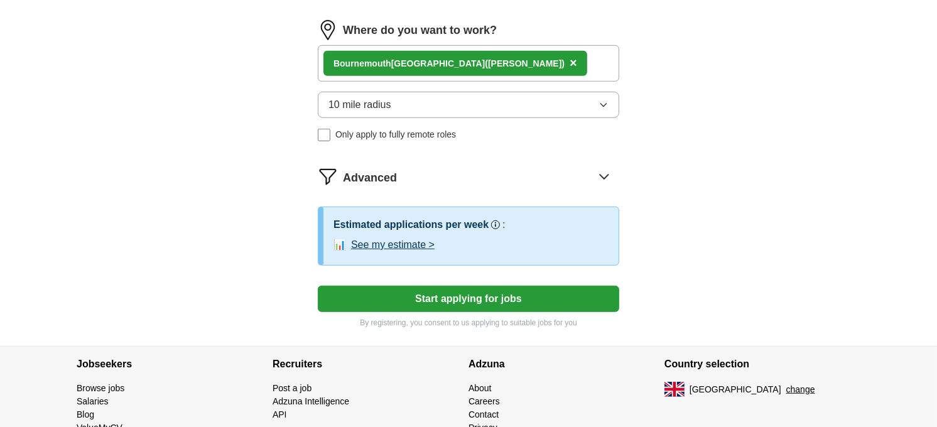
click at [419, 241] on button "See my estimate >" at bounding box center [393, 244] width 84 height 15
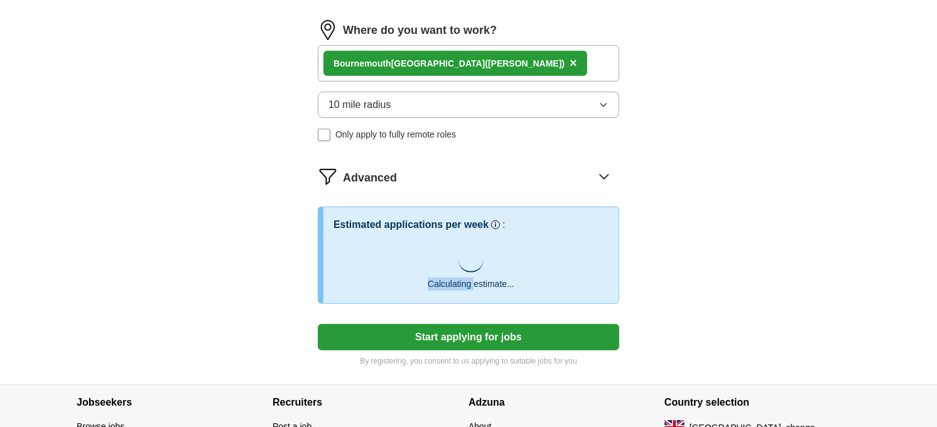
click at [419, 241] on div "Calculating estimate..." at bounding box center [471, 263] width 275 height 53
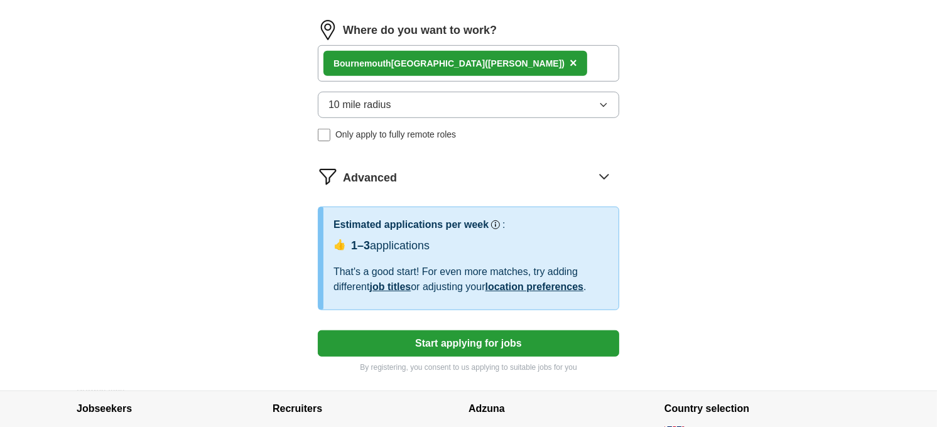
click at [510, 343] on button "Start applying for jobs" at bounding box center [469, 343] width 302 height 26
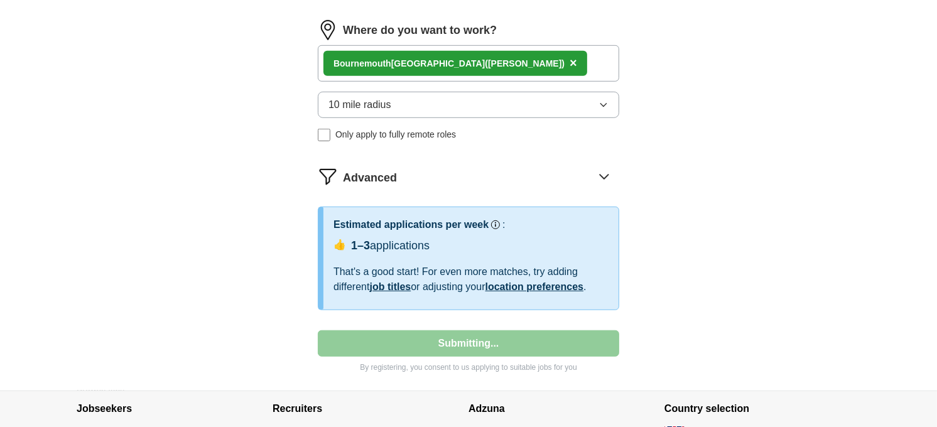
select select "**"
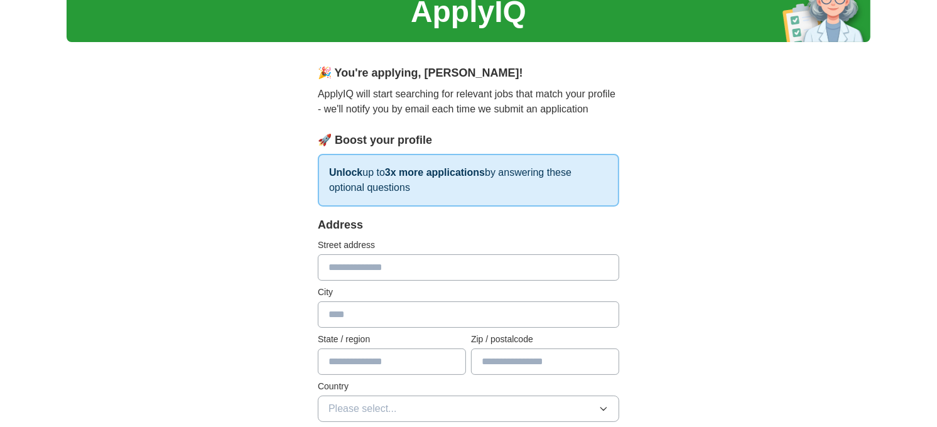
scroll to position [0, 0]
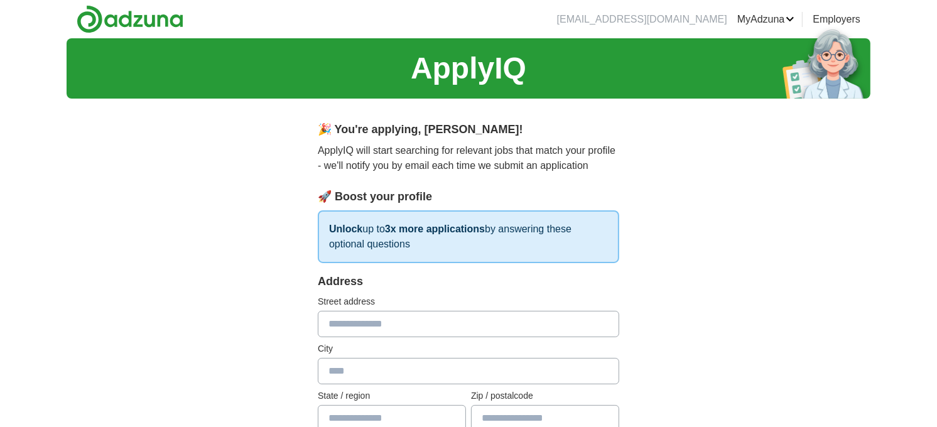
click at [408, 327] on input "text" at bounding box center [469, 324] width 302 height 26
type input "**********"
click at [368, 372] on input "text" at bounding box center [469, 371] width 302 height 26
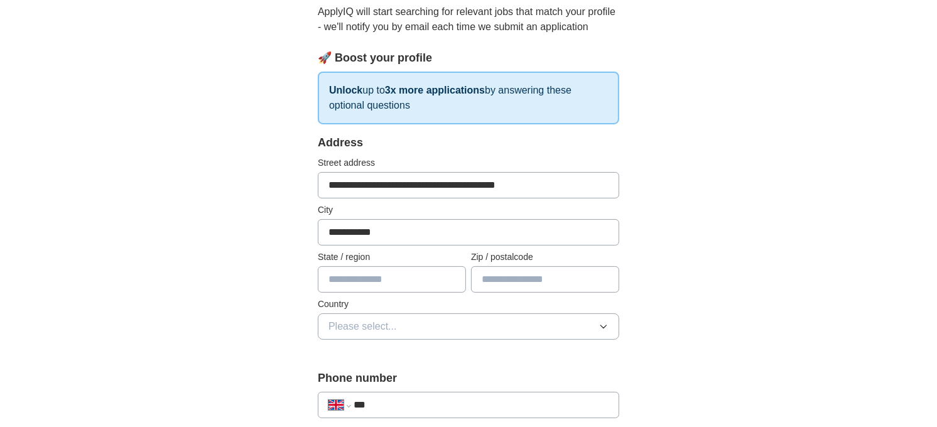
scroll to position [139, 0]
type input "**********"
click at [403, 280] on input "text" at bounding box center [392, 279] width 148 height 26
type input "******"
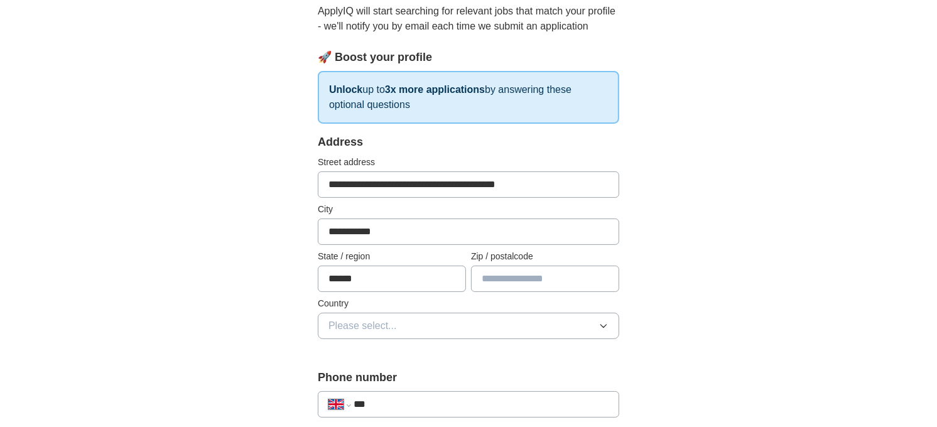
click at [551, 280] on input "text" at bounding box center [545, 279] width 148 height 26
type input "*******"
click at [607, 324] on icon "button" at bounding box center [604, 326] width 10 height 10
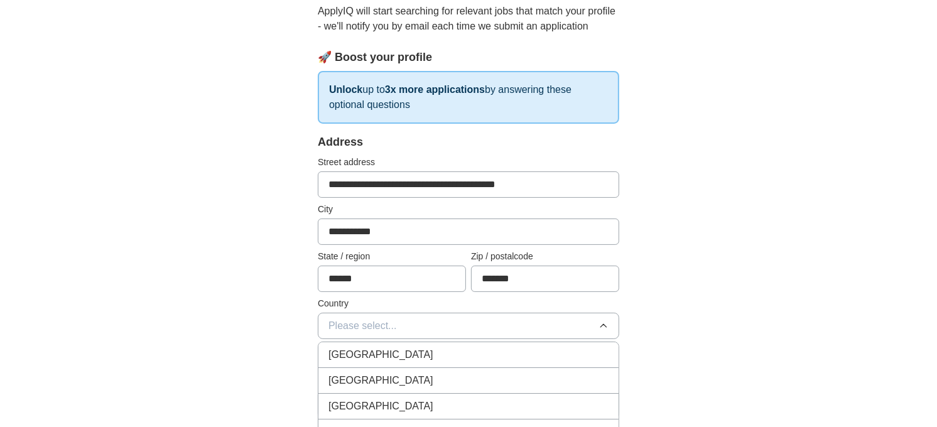
click at [607, 324] on icon "button" at bounding box center [604, 326] width 10 height 10
click at [573, 348] on div "[GEOGRAPHIC_DATA]" at bounding box center [469, 354] width 280 height 15
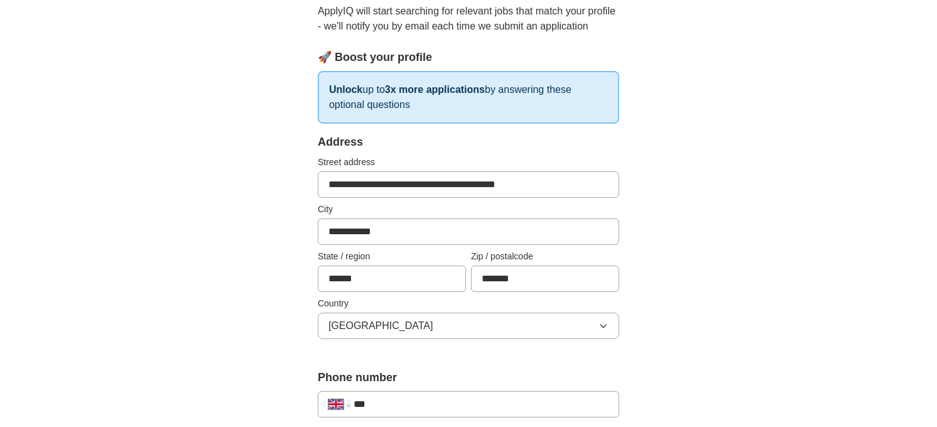
click at [430, 398] on input "***" at bounding box center [481, 404] width 255 height 15
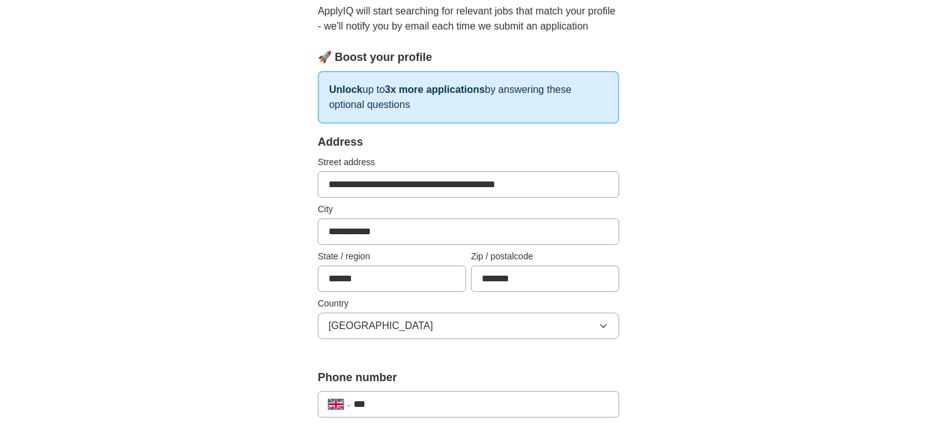
click at [426, 408] on input "***" at bounding box center [481, 404] width 255 height 15
click at [426, 407] on input "***" at bounding box center [481, 404] width 255 height 15
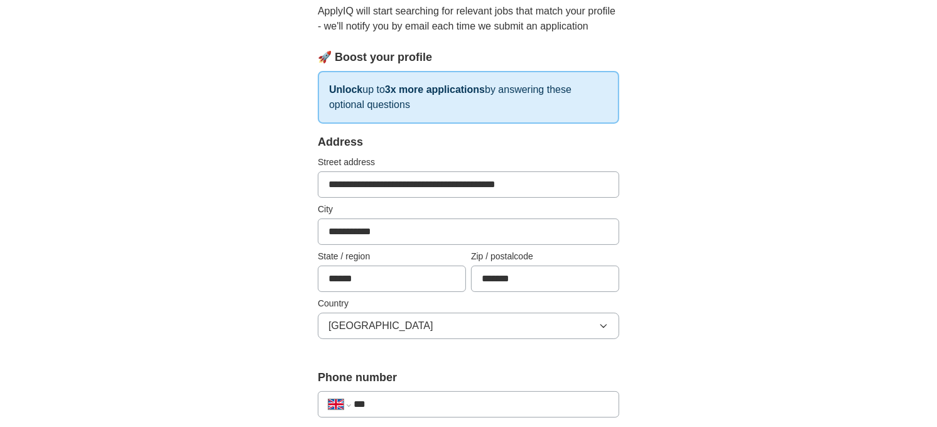
select select "**"
drag, startPoint x: 449, startPoint y: 391, endPoint x: 379, endPoint y: 425, distance: 78.1
click at [393, 417] on div "**********" at bounding box center [469, 404] width 302 height 26
click at [495, 403] on input "tel" at bounding box center [481, 404] width 255 height 15
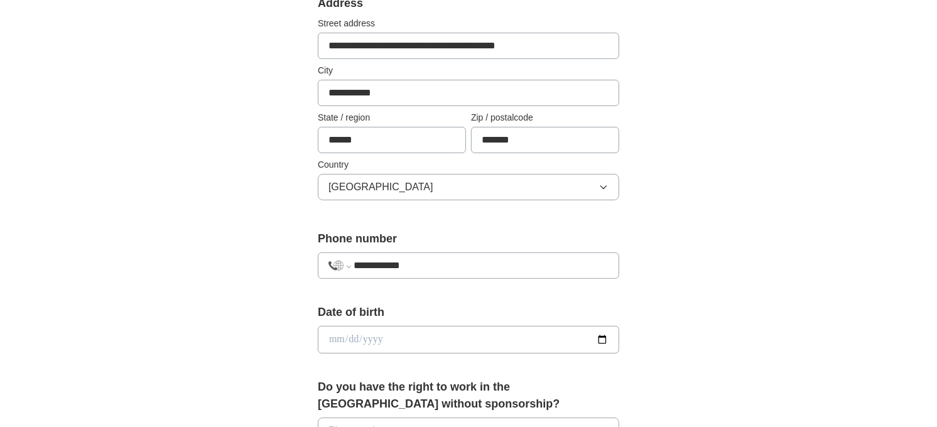
scroll to position [279, 0]
type input "**********"
click at [604, 337] on input "date" at bounding box center [469, 339] width 302 height 28
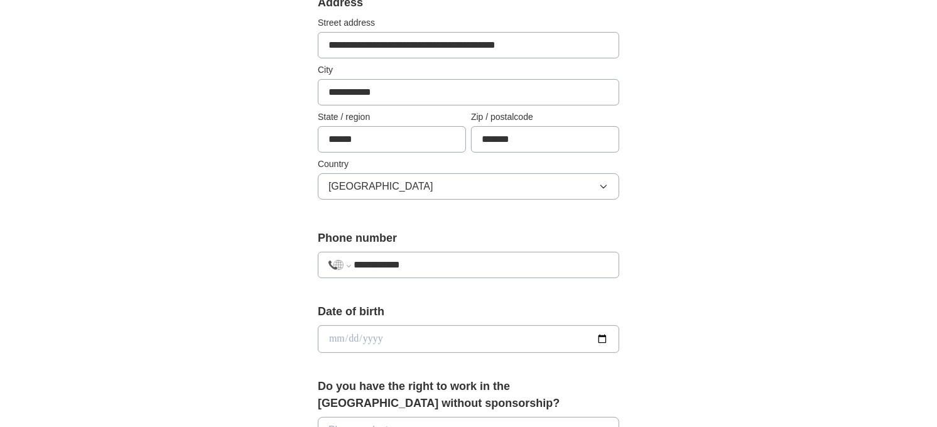
click at [390, 335] on input "date" at bounding box center [469, 339] width 302 height 28
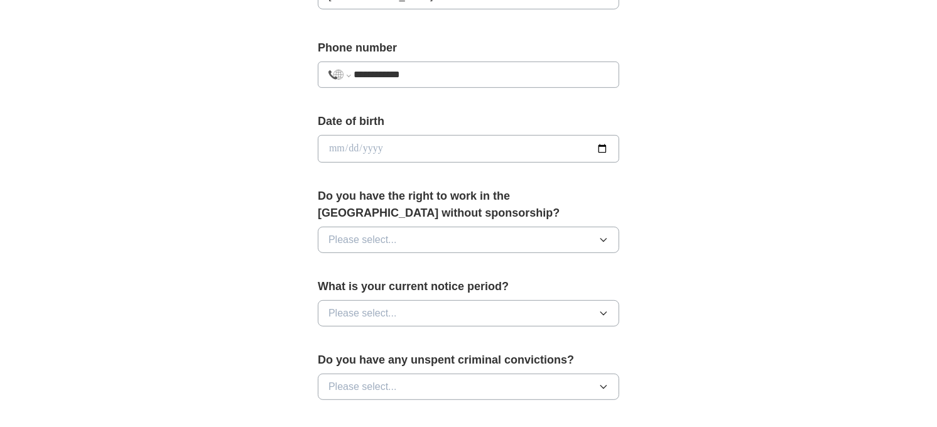
scroll to position [488, 0]
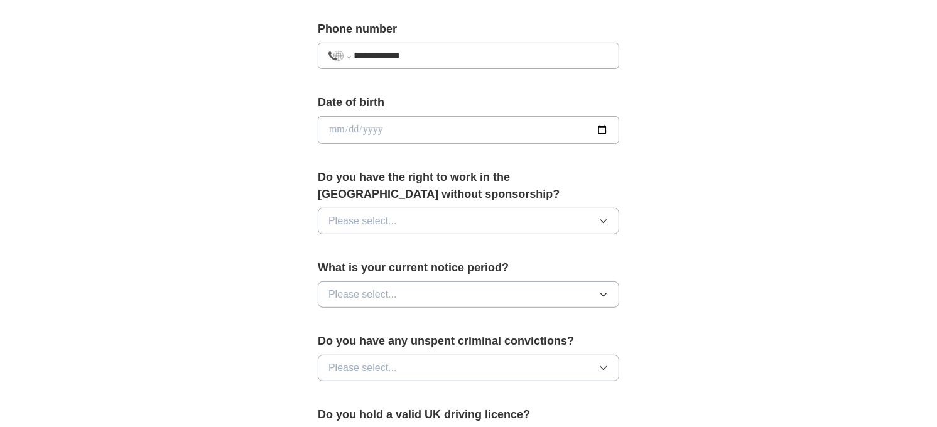
click at [603, 220] on icon "button" at bounding box center [604, 221] width 10 height 10
click at [603, 220] on icon "button" at bounding box center [604, 221] width 6 height 3
click at [576, 254] on div "Yes" at bounding box center [469, 250] width 280 height 15
click at [576, 254] on form "**********" at bounding box center [469, 225] width 302 height 880
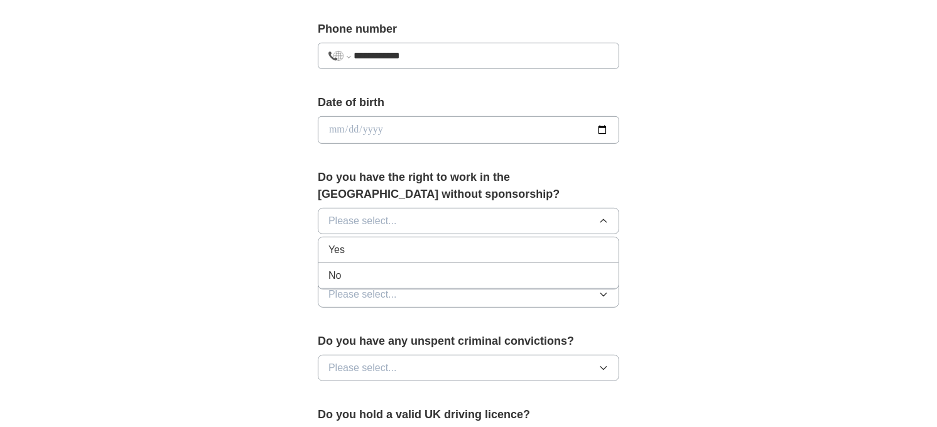
click at [576, 254] on form "**********" at bounding box center [469, 225] width 302 height 880
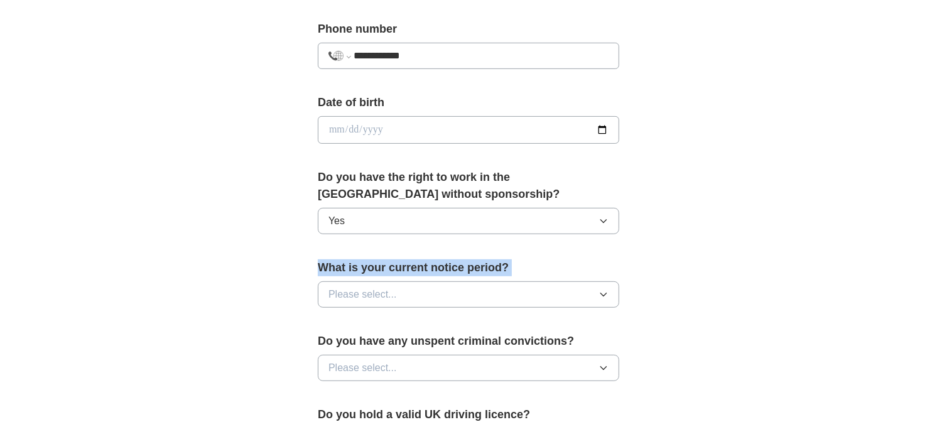
drag, startPoint x: 576, startPoint y: 254, endPoint x: 604, endPoint y: 290, distance: 45.1
click at [604, 290] on icon "button" at bounding box center [604, 295] width 10 height 10
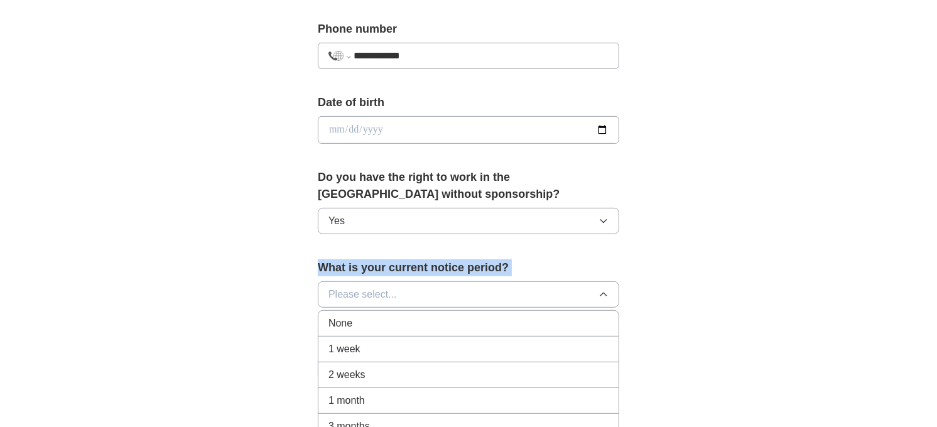
click at [604, 290] on icon "button" at bounding box center [604, 295] width 10 height 10
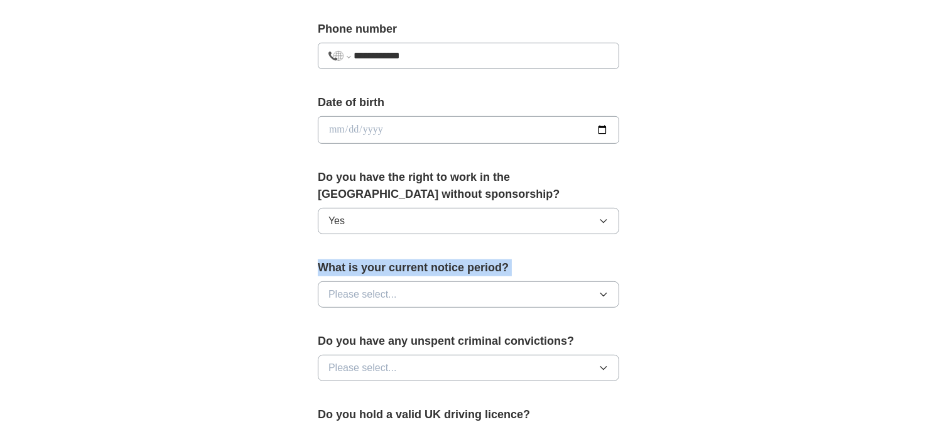
click at [471, 283] on button "Please select..." at bounding box center [469, 294] width 302 height 26
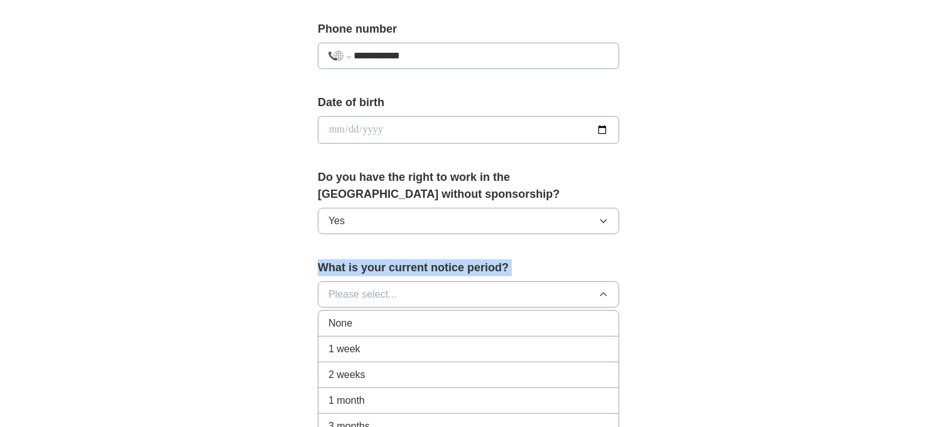
click at [471, 283] on button "Please select..." at bounding box center [469, 294] width 302 height 26
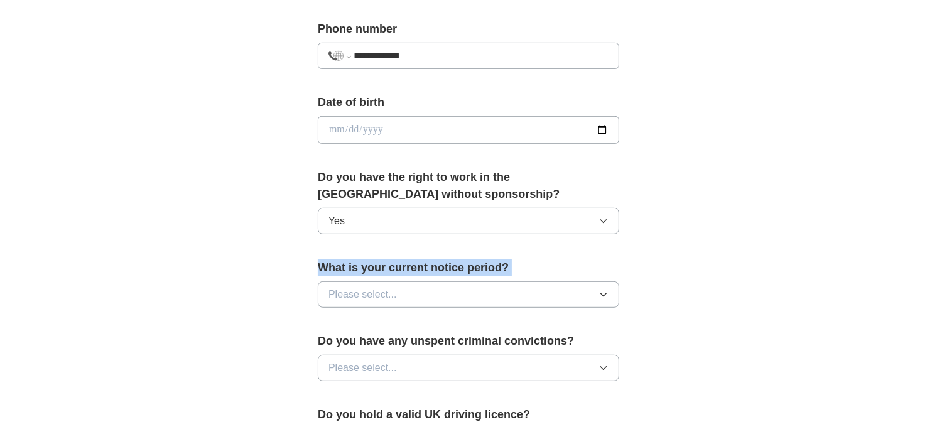
drag, startPoint x: 471, startPoint y: 283, endPoint x: 605, endPoint y: 291, distance: 134.0
click at [605, 291] on icon "button" at bounding box center [604, 295] width 10 height 10
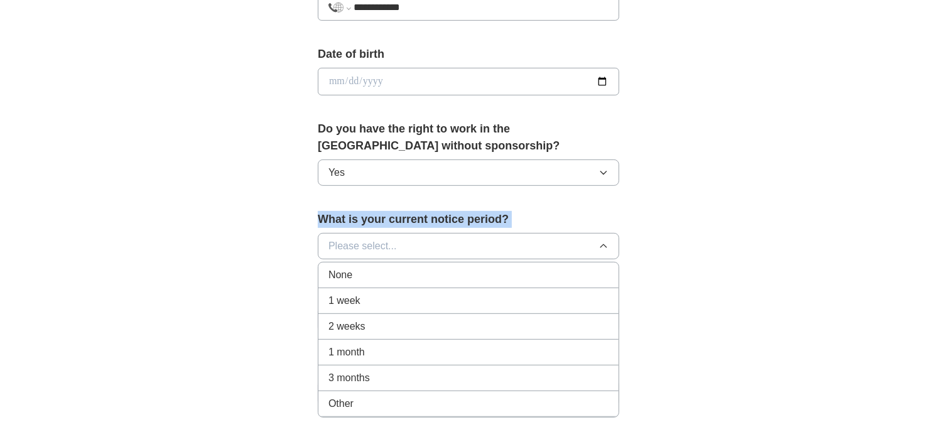
scroll to position [558, 0]
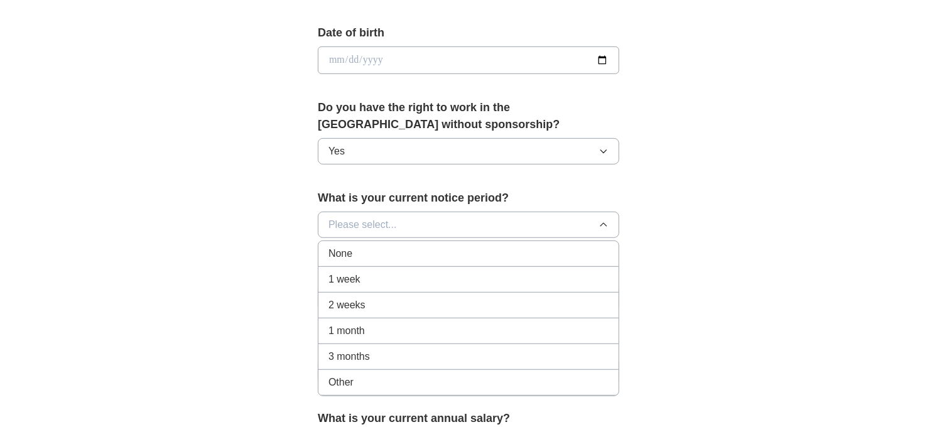
click at [408, 249] on div "None" at bounding box center [469, 253] width 280 height 15
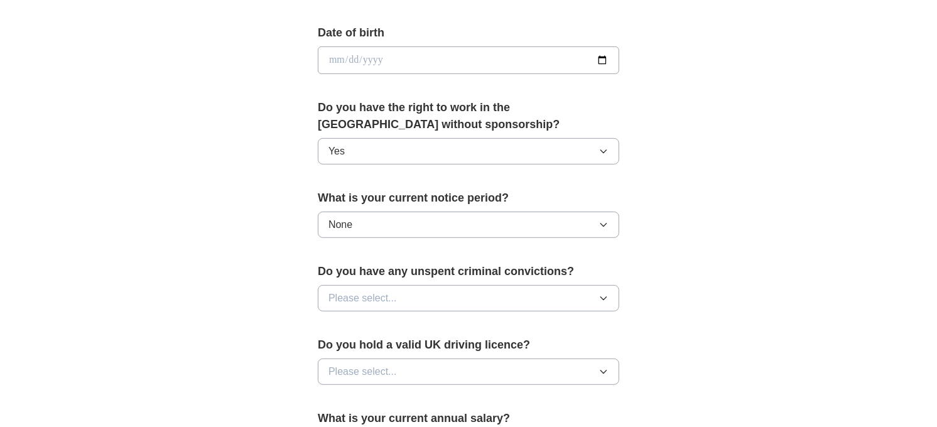
click at [603, 294] on icon "button" at bounding box center [604, 298] width 10 height 10
click at [469, 349] on div "No" at bounding box center [469, 353] width 280 height 15
click at [602, 371] on icon "button" at bounding box center [604, 372] width 10 height 10
click at [601, 371] on icon "button" at bounding box center [604, 372] width 10 height 10
click at [603, 372] on icon "button" at bounding box center [604, 372] width 6 height 3
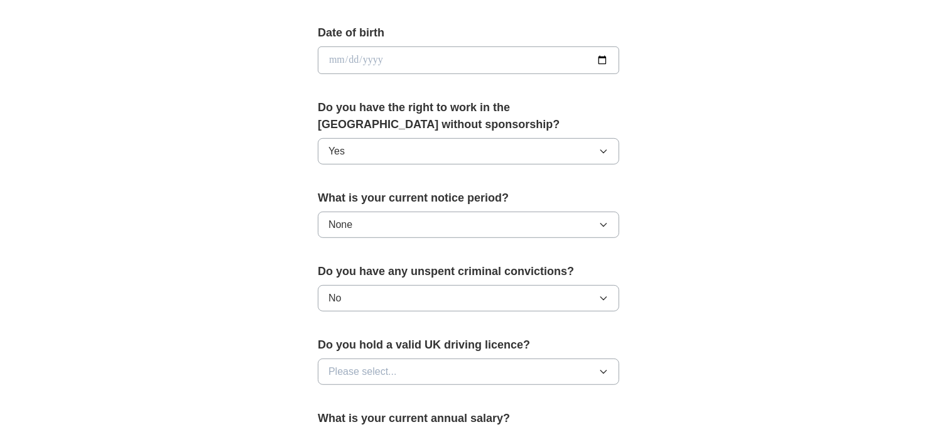
click at [603, 372] on icon "button" at bounding box center [604, 372] width 10 height 10
click at [583, 405] on div "Yes" at bounding box center [469, 400] width 280 height 15
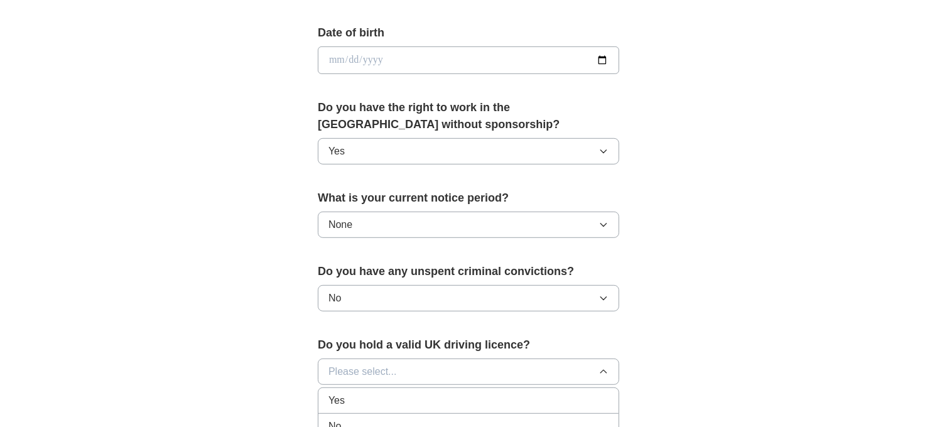
click at [583, 405] on form "**********" at bounding box center [469, 155] width 302 height 880
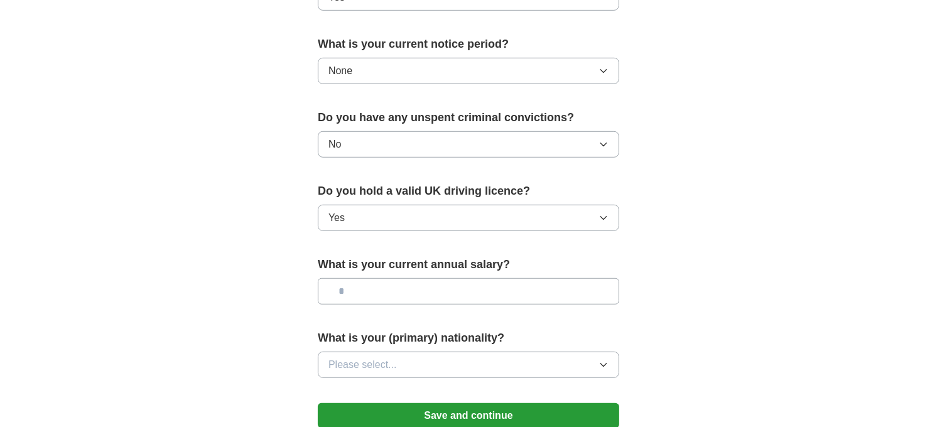
scroll to position [768, 0]
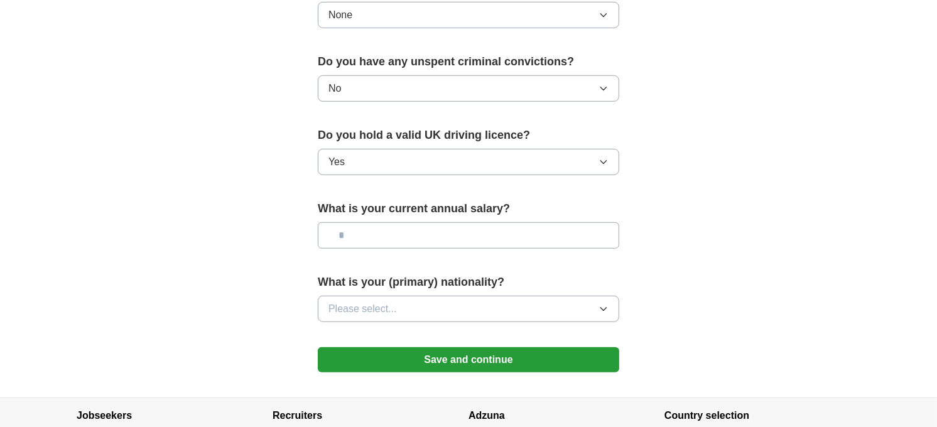
click at [605, 308] on icon "button" at bounding box center [604, 309] width 6 height 3
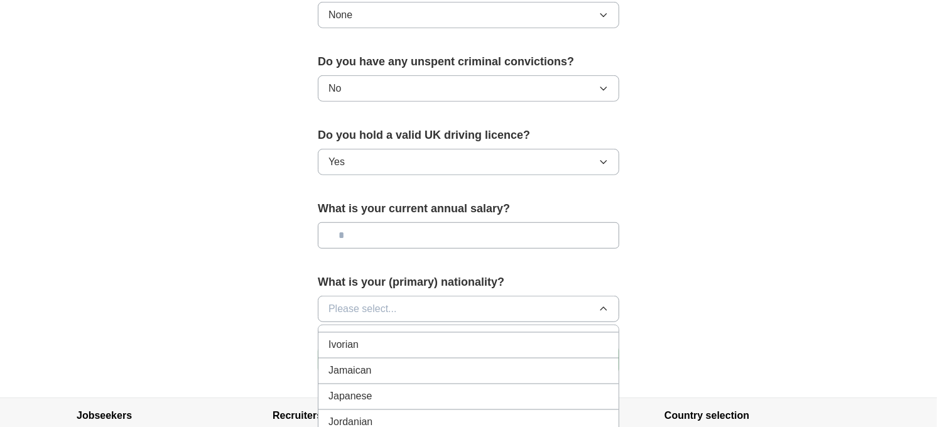
scroll to position [2164, 0]
click at [425, 339] on div "Irish" at bounding box center [469, 337] width 280 height 15
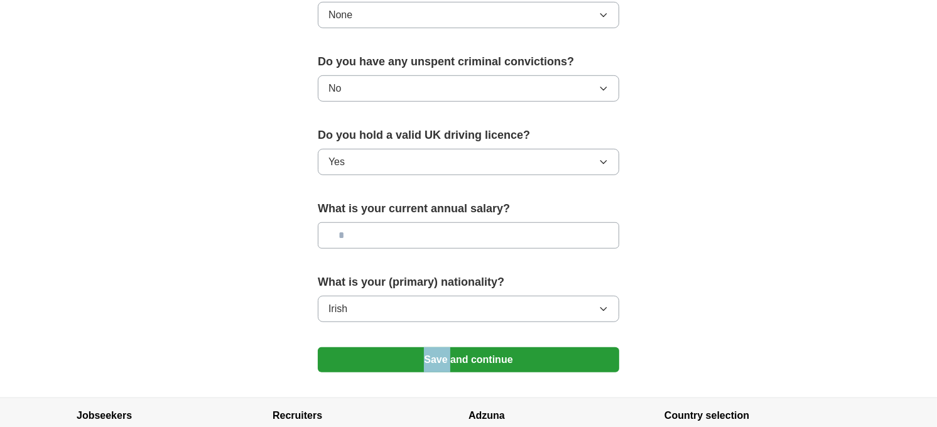
drag, startPoint x: 425, startPoint y: 339, endPoint x: 499, endPoint y: 358, distance: 76.5
click at [499, 358] on button "Save and continue" at bounding box center [469, 359] width 302 height 25
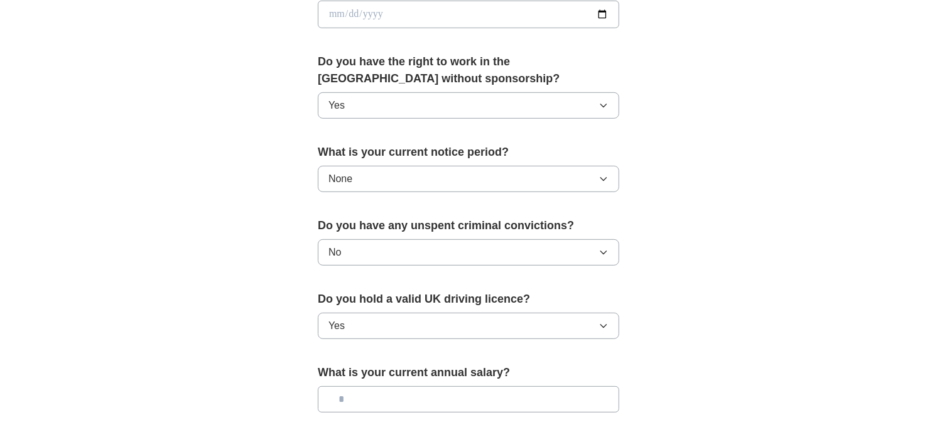
drag, startPoint x: 499, startPoint y: 358, endPoint x: 388, endPoint y: 390, distance: 115.7
click at [388, 390] on input "text" at bounding box center [469, 399] width 302 height 26
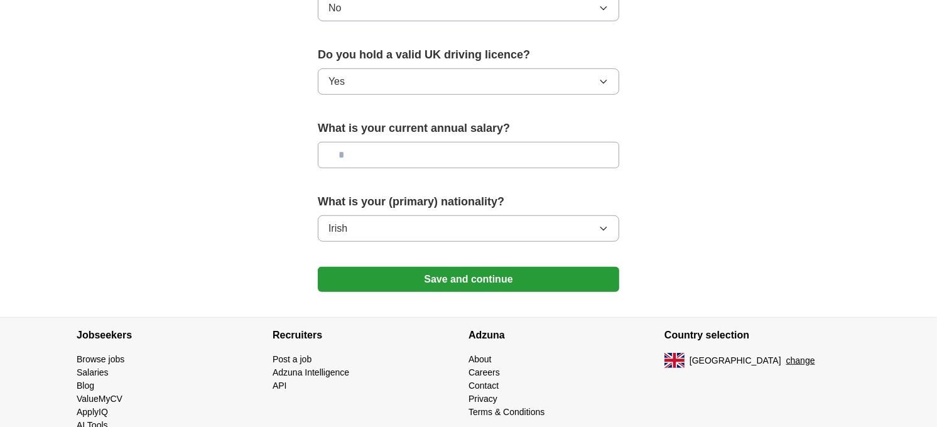
scroll to position [859, 0]
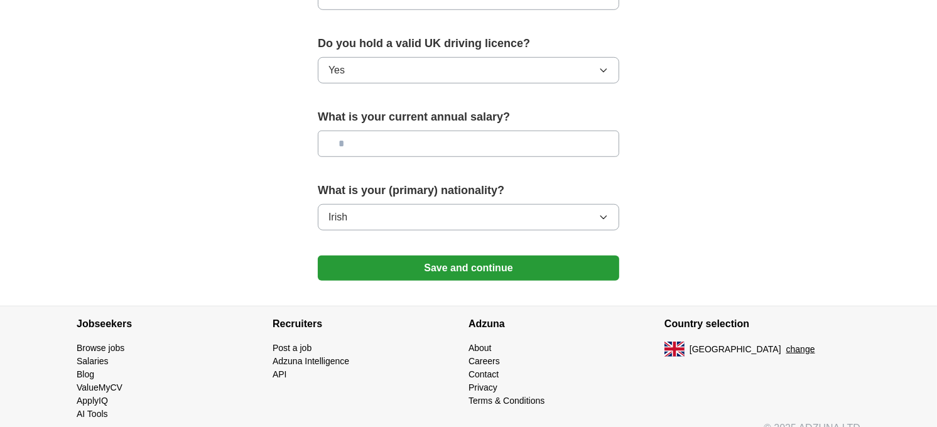
click at [935, 315] on section "Jobseekers Browse jobs Salaries Blog ValueMyCV ApplyIQ AI Tools Recruiters API" at bounding box center [468, 376] width 937 height 140
click at [430, 267] on button "Save and continue" at bounding box center [469, 268] width 302 height 25
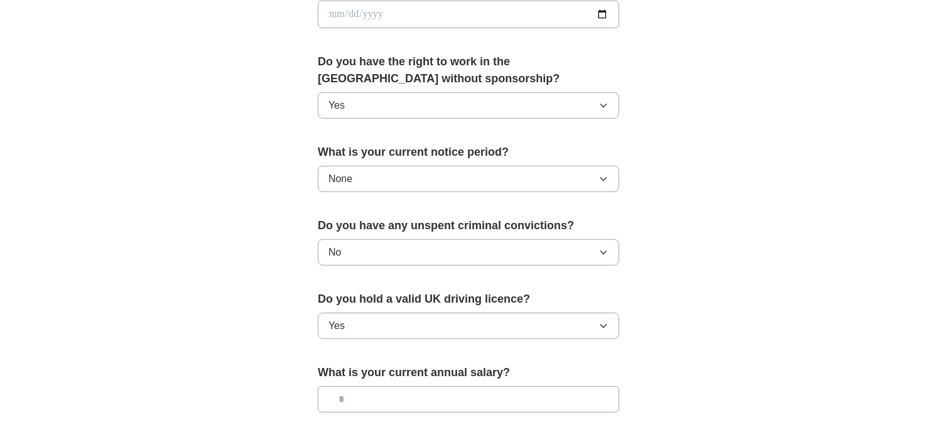
click at [430, 267] on div "Do you have any unspent criminal convictions? No" at bounding box center [469, 246] width 302 height 58
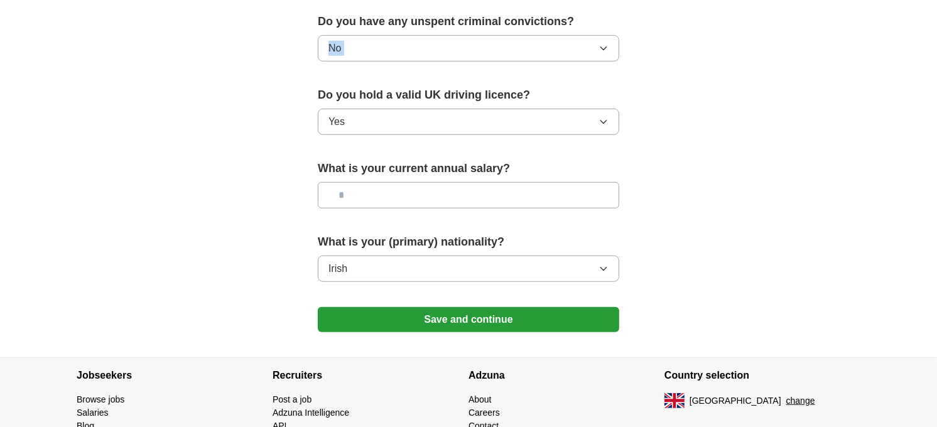
scroll to position [878, 0]
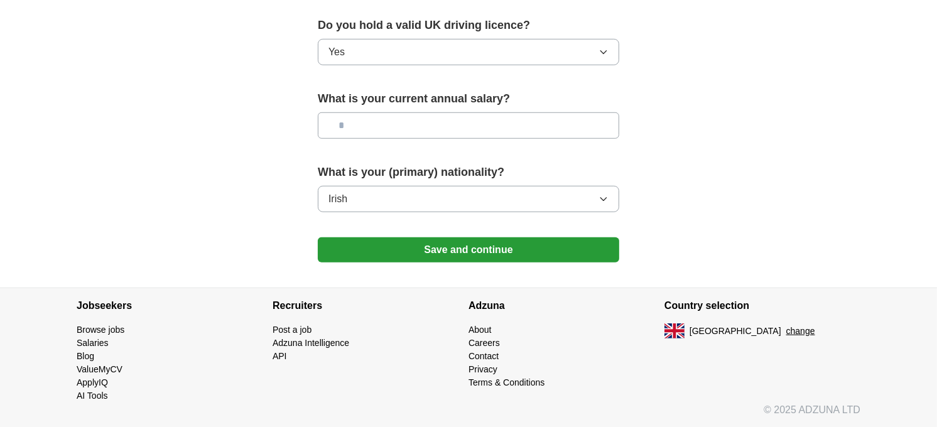
click at [462, 251] on button "Save and continue" at bounding box center [469, 249] width 302 height 25
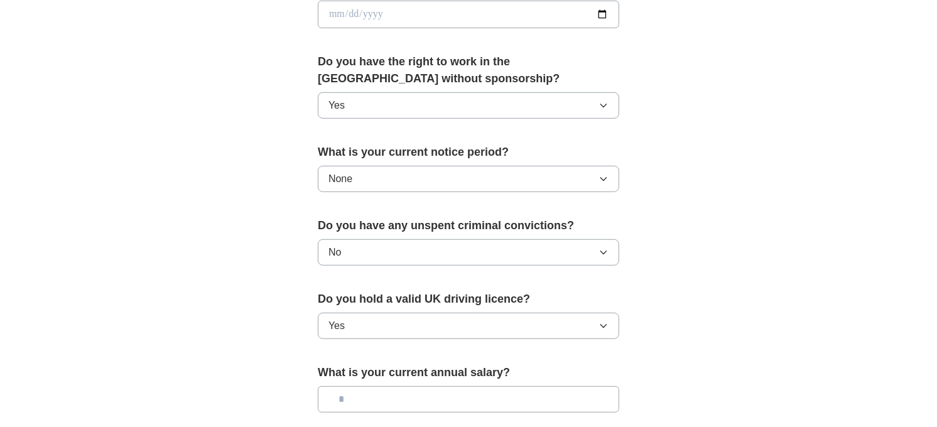
click at [351, 8] on input "date" at bounding box center [469, 15] width 302 height 28
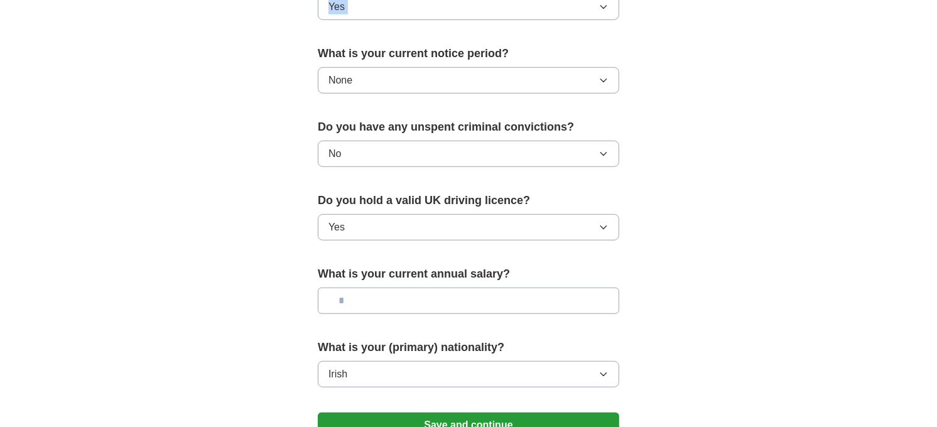
scroll to position [668, 0]
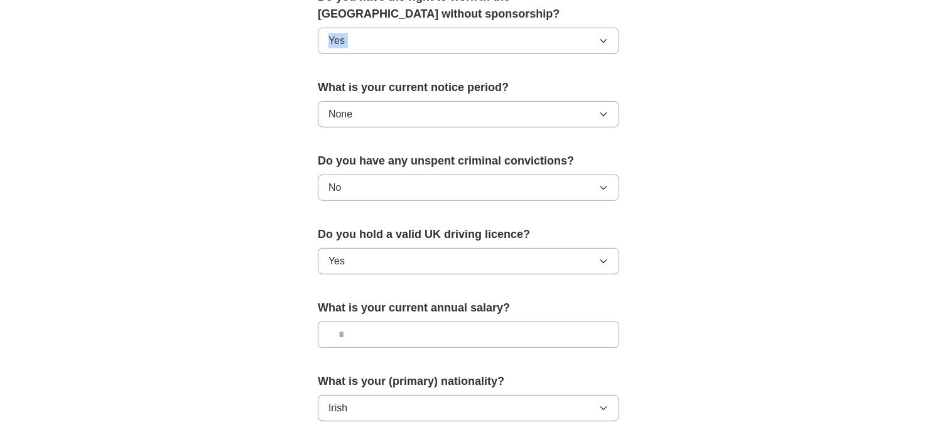
click at [355, 34] on button "Yes" at bounding box center [469, 41] width 302 height 26
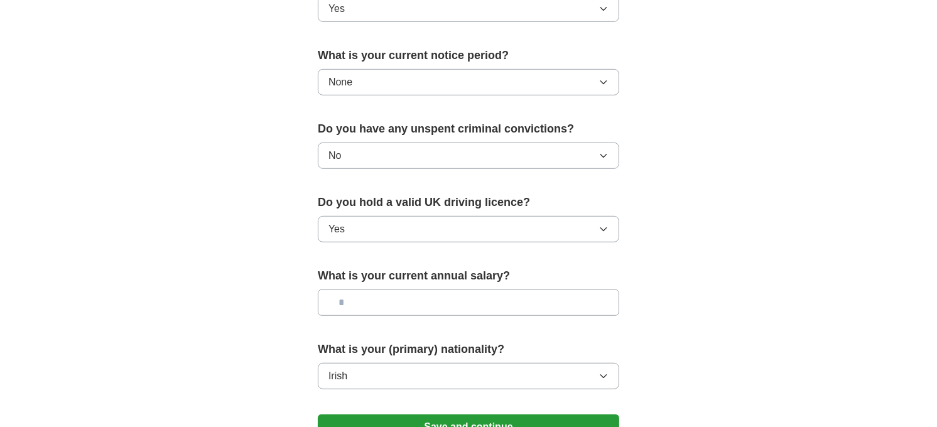
scroll to position [878, 0]
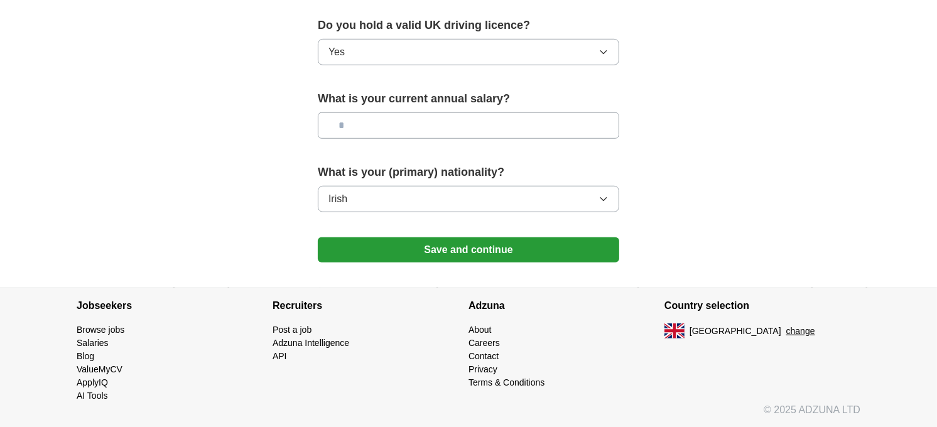
click at [474, 248] on button "Save and continue" at bounding box center [469, 249] width 302 height 25
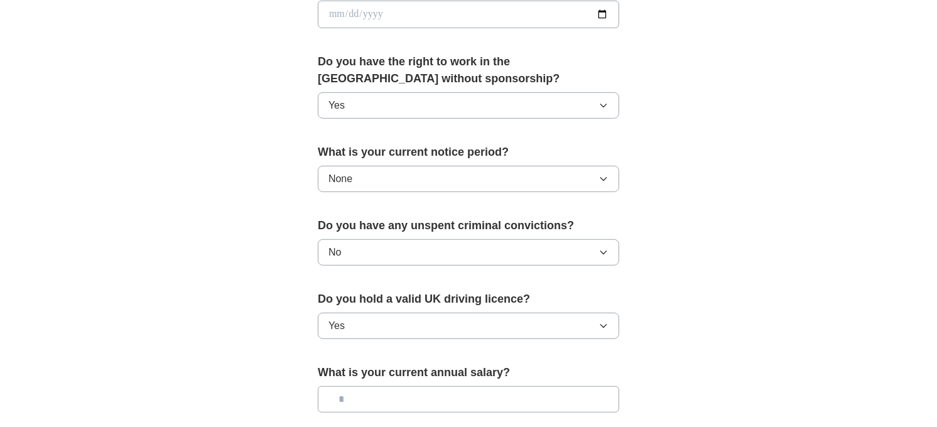
click at [474, 248] on button "No" at bounding box center [469, 252] width 302 height 26
click at [596, 253] on button "No" at bounding box center [469, 252] width 302 height 26
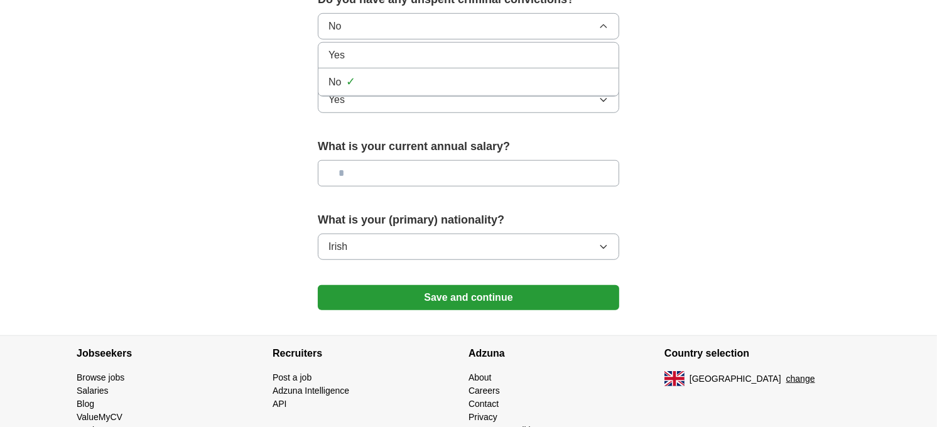
scroll to position [878, 0]
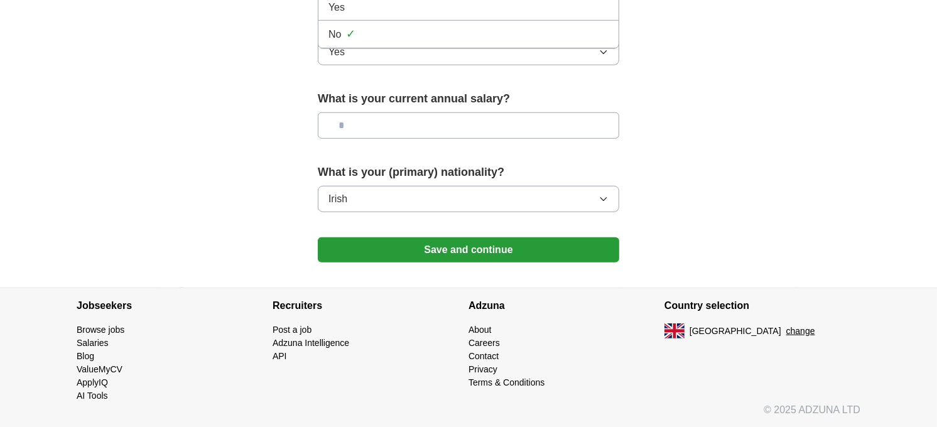
click at [361, 30] on div "No ✓" at bounding box center [469, 34] width 280 height 17
click at [531, 248] on button "Save and continue" at bounding box center [469, 249] width 302 height 25
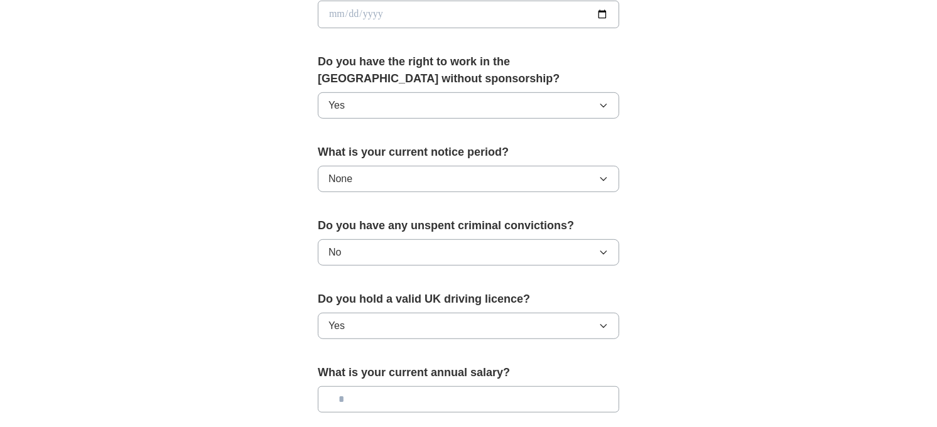
click at [531, 248] on button "No" at bounding box center [469, 252] width 302 height 26
click at [602, 251] on icon "button" at bounding box center [604, 253] width 10 height 10
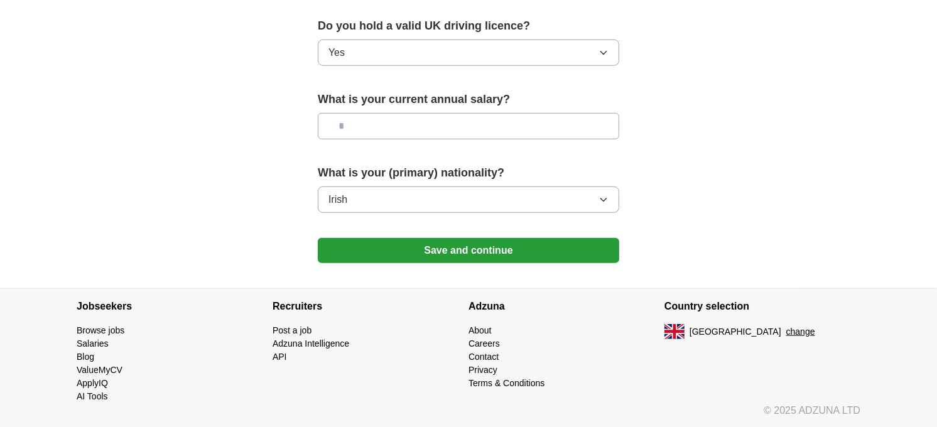
scroll to position [878, 0]
click at [453, 252] on button "Save and continue" at bounding box center [469, 249] width 302 height 25
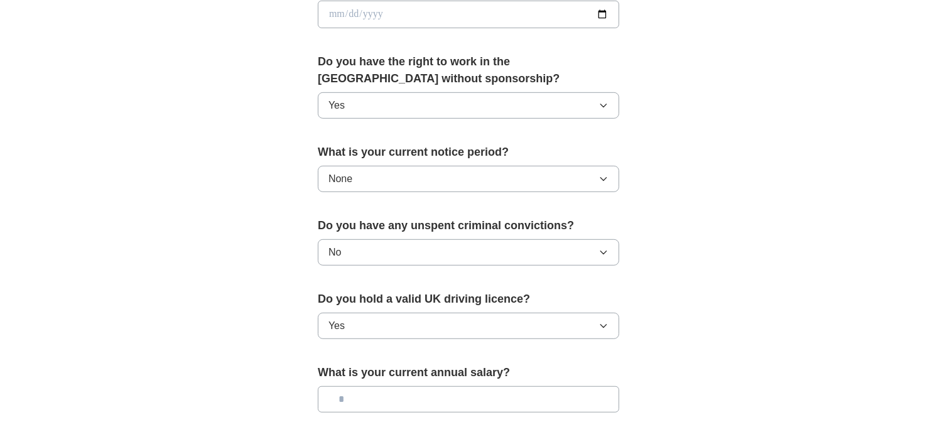
click at [656, 73] on div "**********" at bounding box center [469, 33] width 402 height 1057
click at [342, 9] on input "date" at bounding box center [469, 15] width 302 height 28
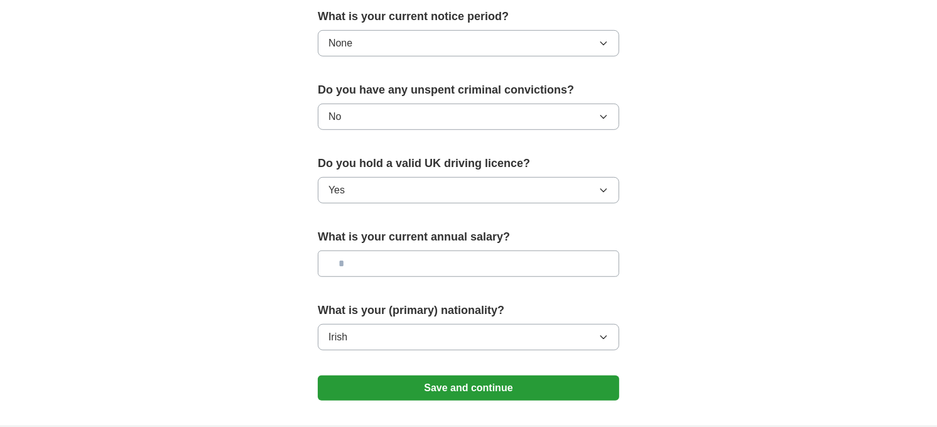
scroll to position [878, 0]
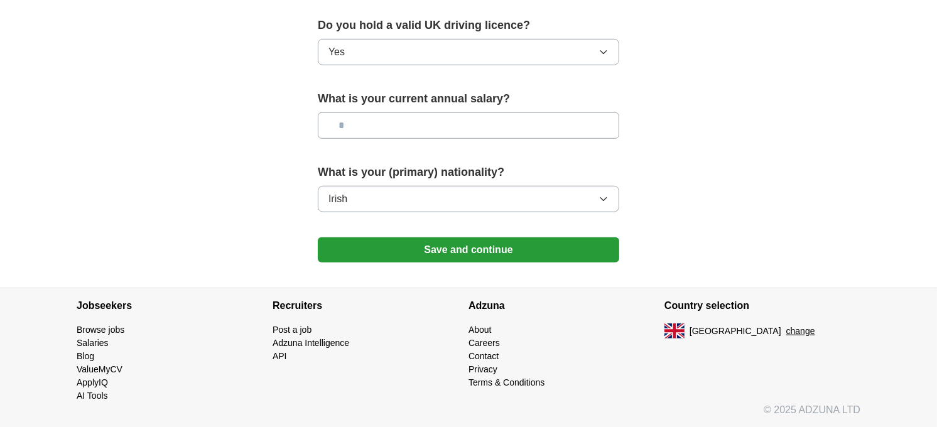
click at [925, 352] on section "Jobseekers Browse jobs Salaries Blog ValueMyCV ApplyIQ AI Tools Recruiters API" at bounding box center [468, 358] width 937 height 140
click at [491, 249] on button "Save and continue" at bounding box center [469, 249] width 302 height 25
